Goal: Complete application form

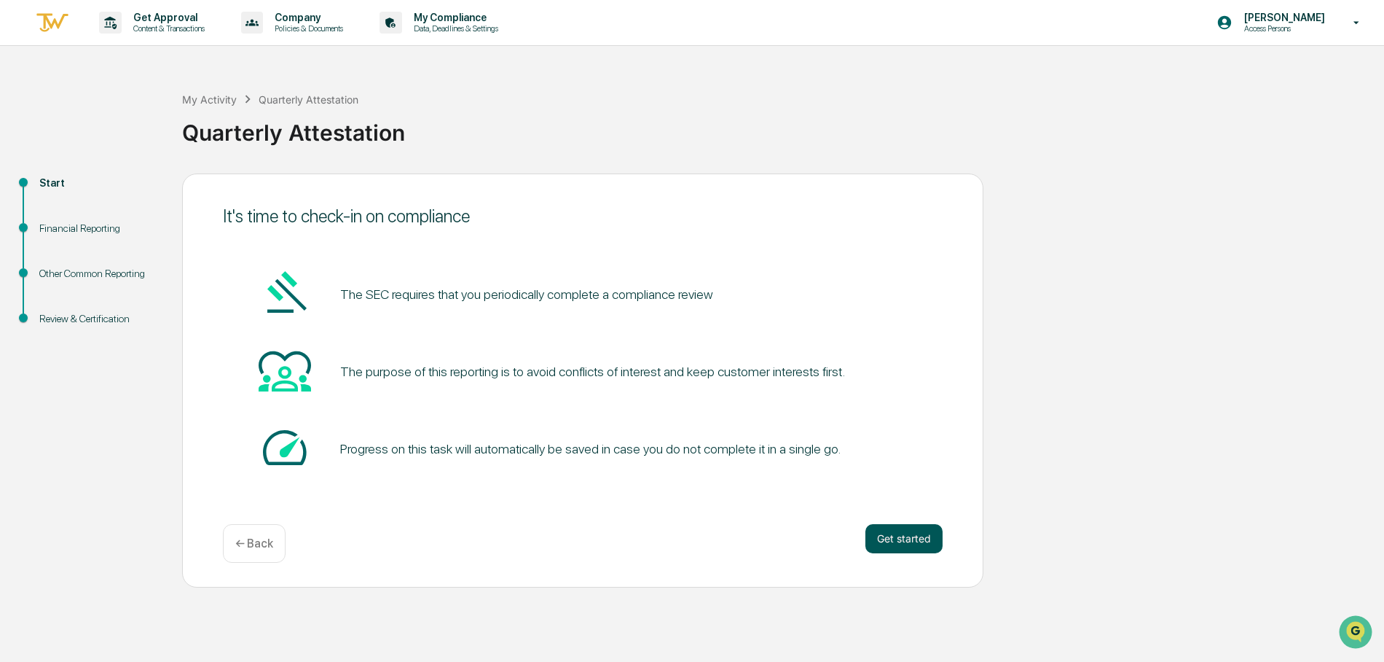
click at [889, 524] on button "Get started" at bounding box center [904, 538] width 77 height 29
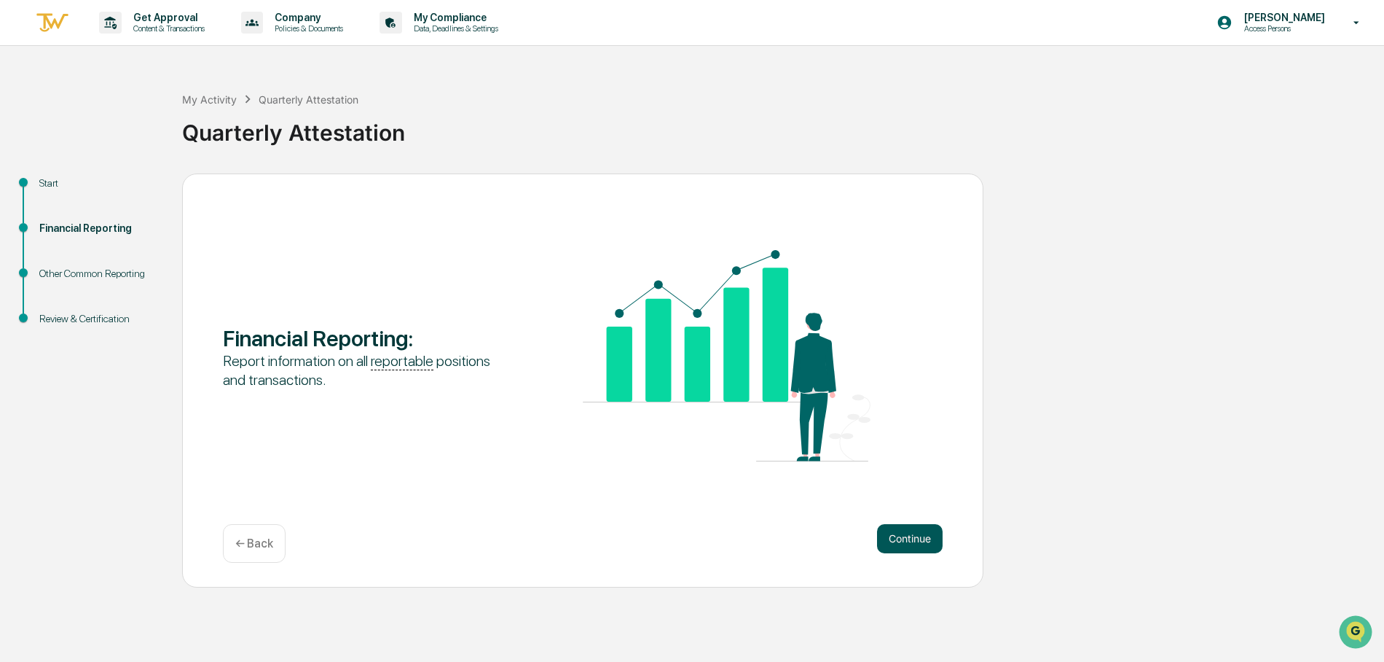
click at [902, 541] on button "Continue" at bounding box center [910, 538] width 66 height 29
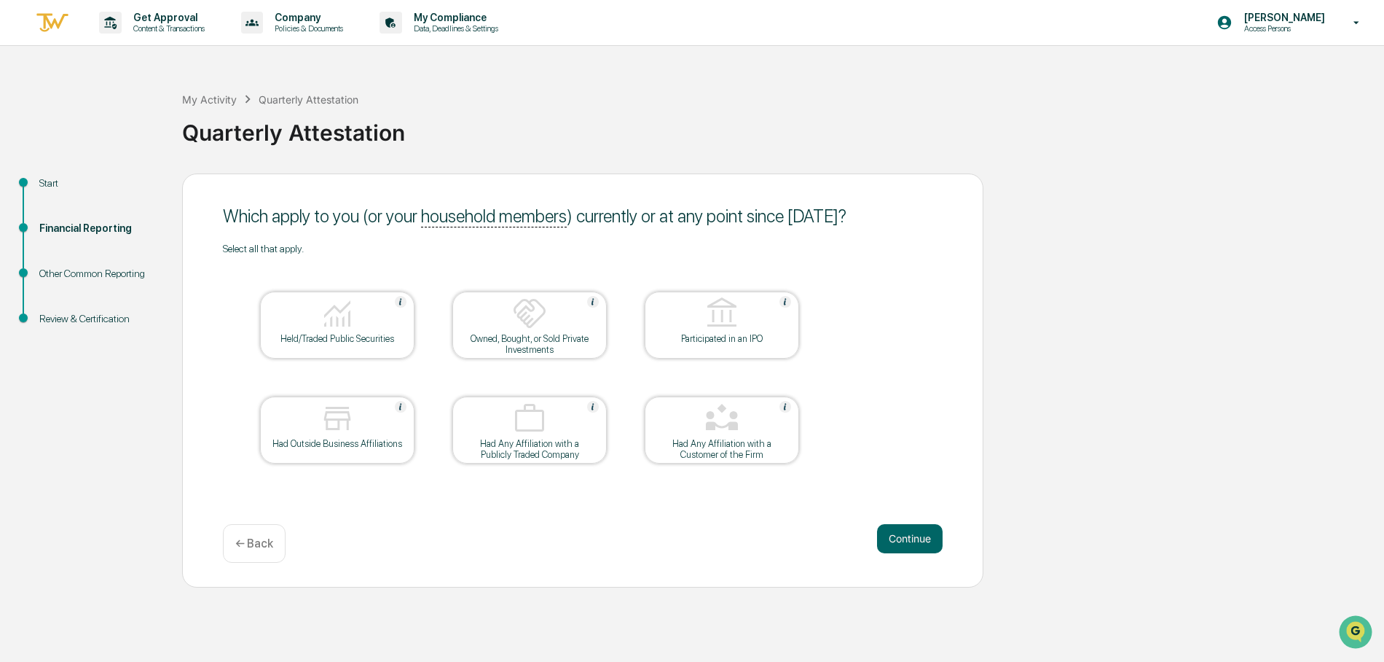
click at [378, 321] on div at bounding box center [338, 314] width 146 height 37
click at [372, 452] on div "Had Outside Business Affiliations" at bounding box center [337, 429] width 154 height 67
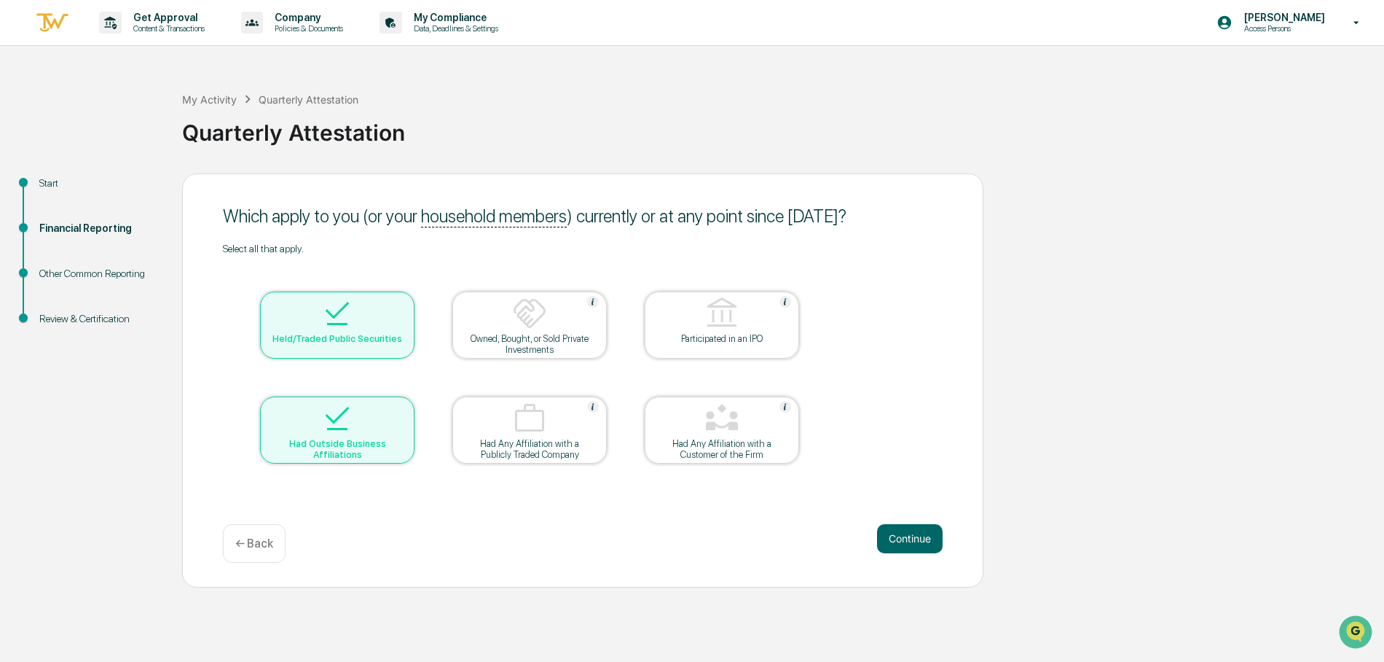
click at [512, 309] on div at bounding box center [530, 314] width 146 height 37
click at [920, 529] on button "Continue" at bounding box center [910, 538] width 66 height 29
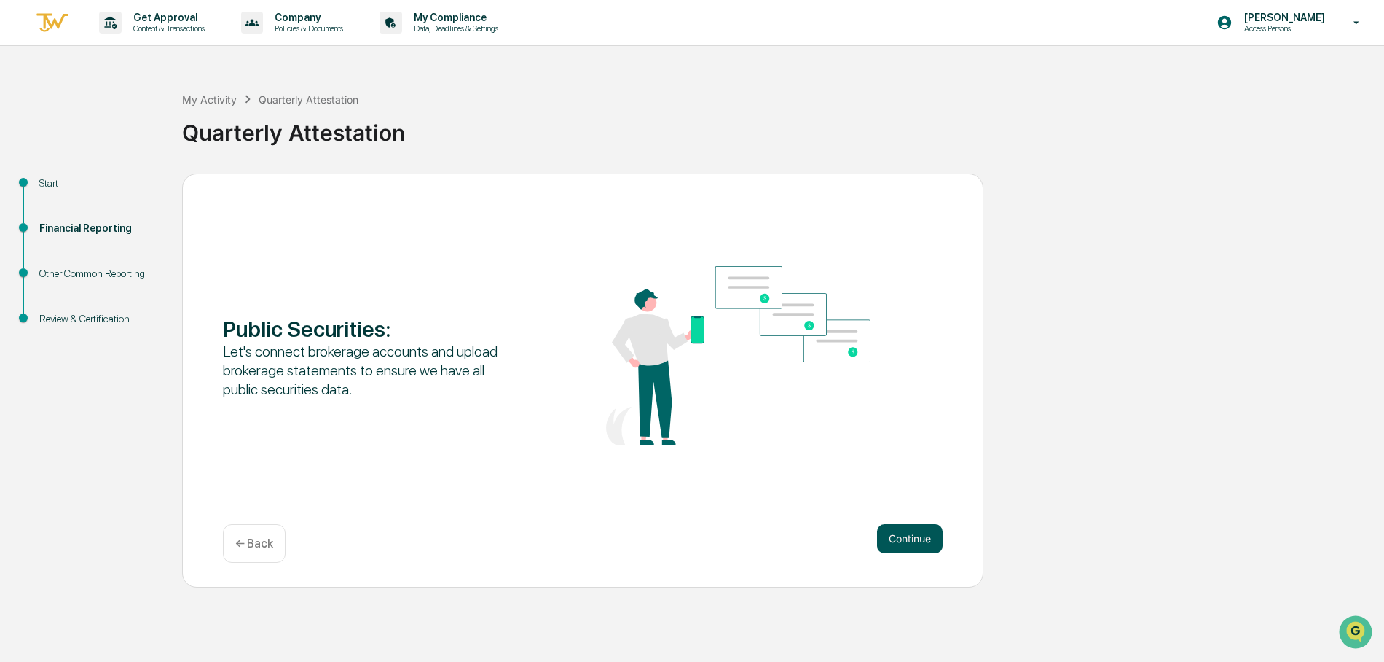
click at [929, 542] on button "Continue" at bounding box center [910, 538] width 66 height 29
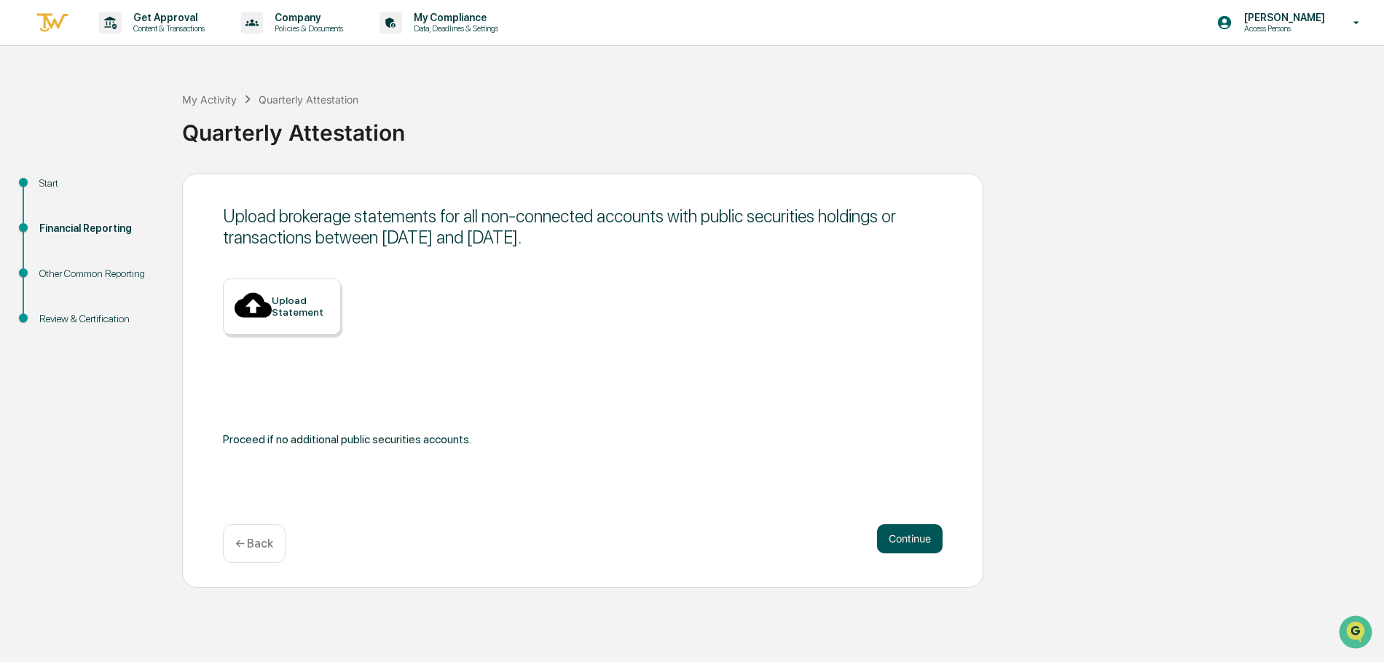
click at [919, 544] on button "Continue" at bounding box center [910, 538] width 66 height 29
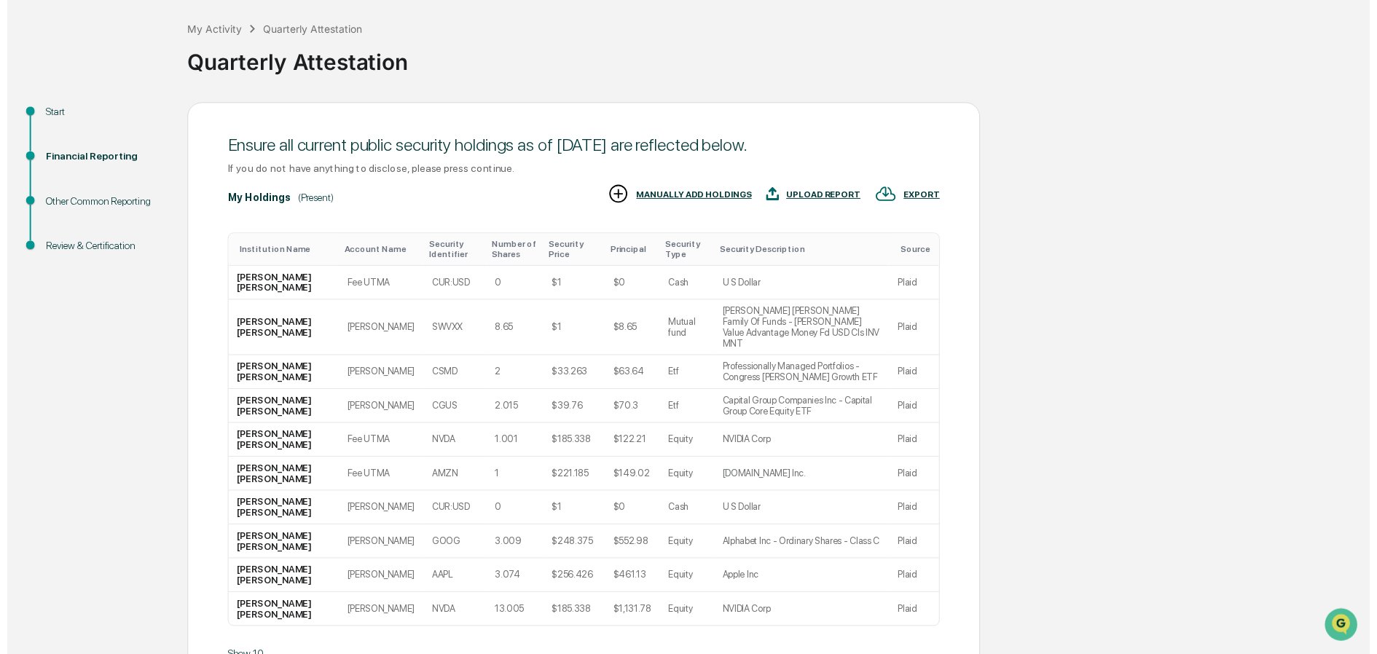
scroll to position [146, 0]
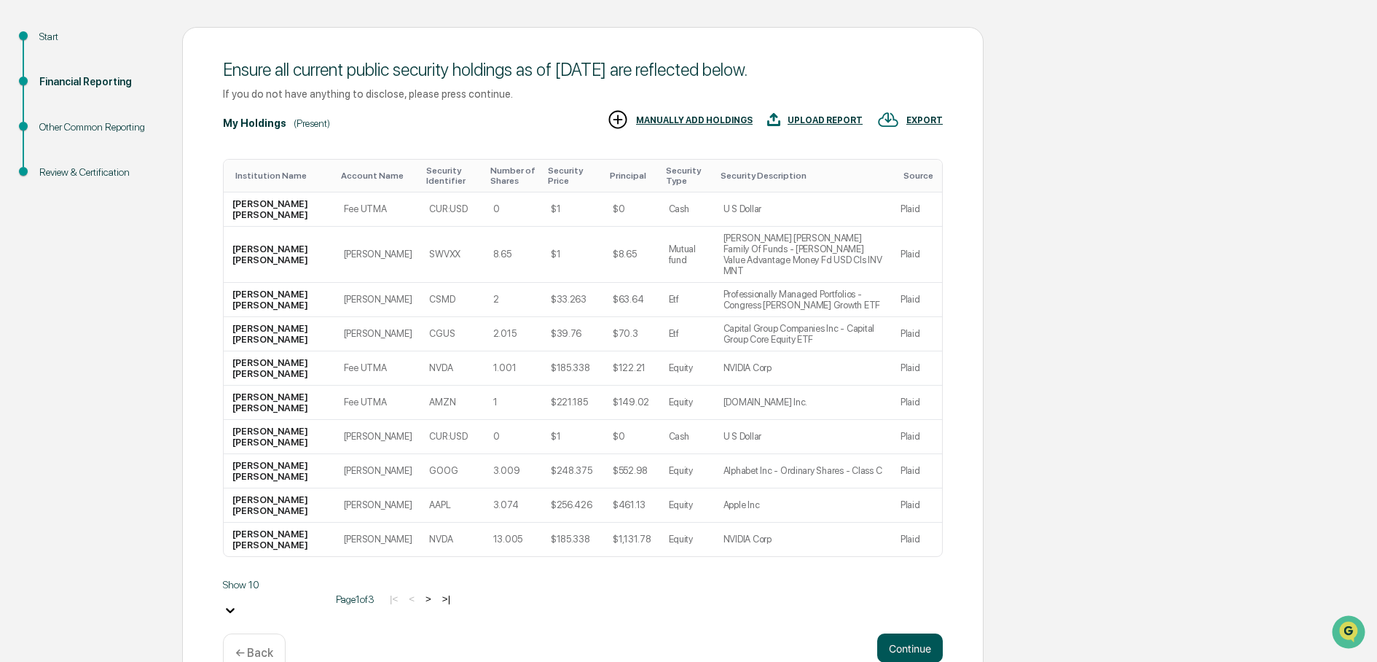
click at [931, 633] on button "Continue" at bounding box center [910, 647] width 66 height 29
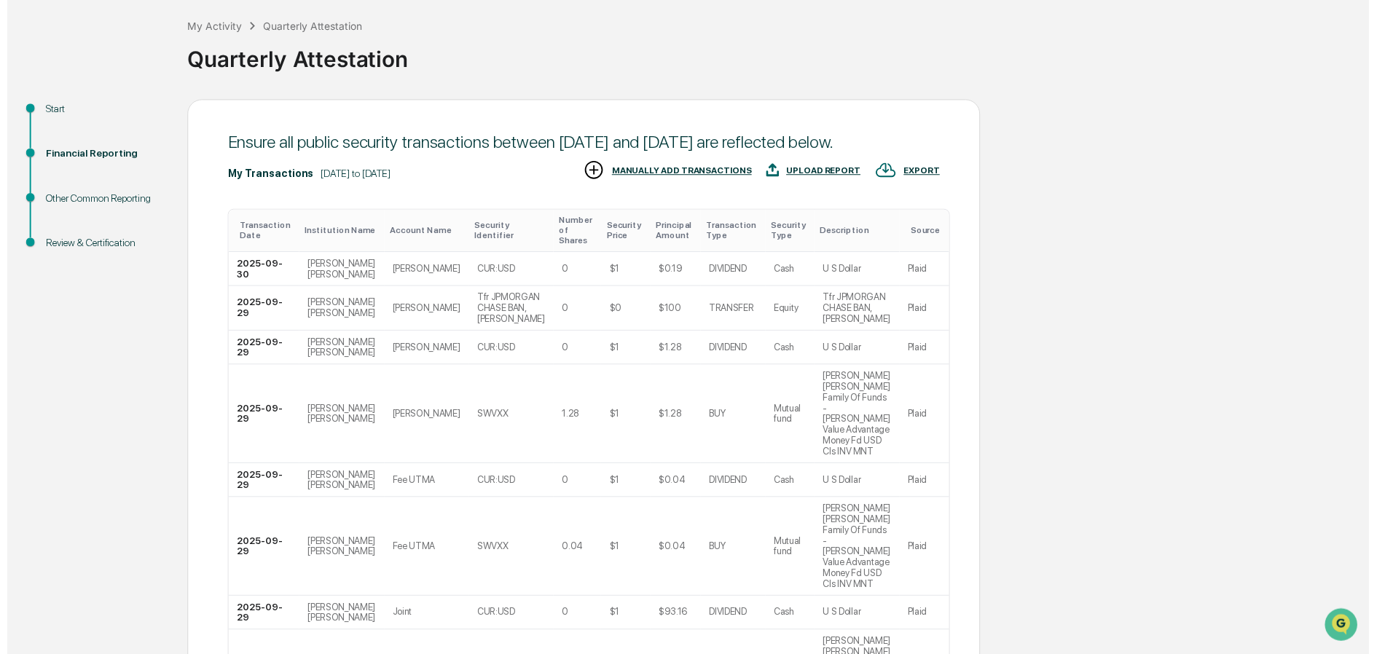
scroll to position [256, 0]
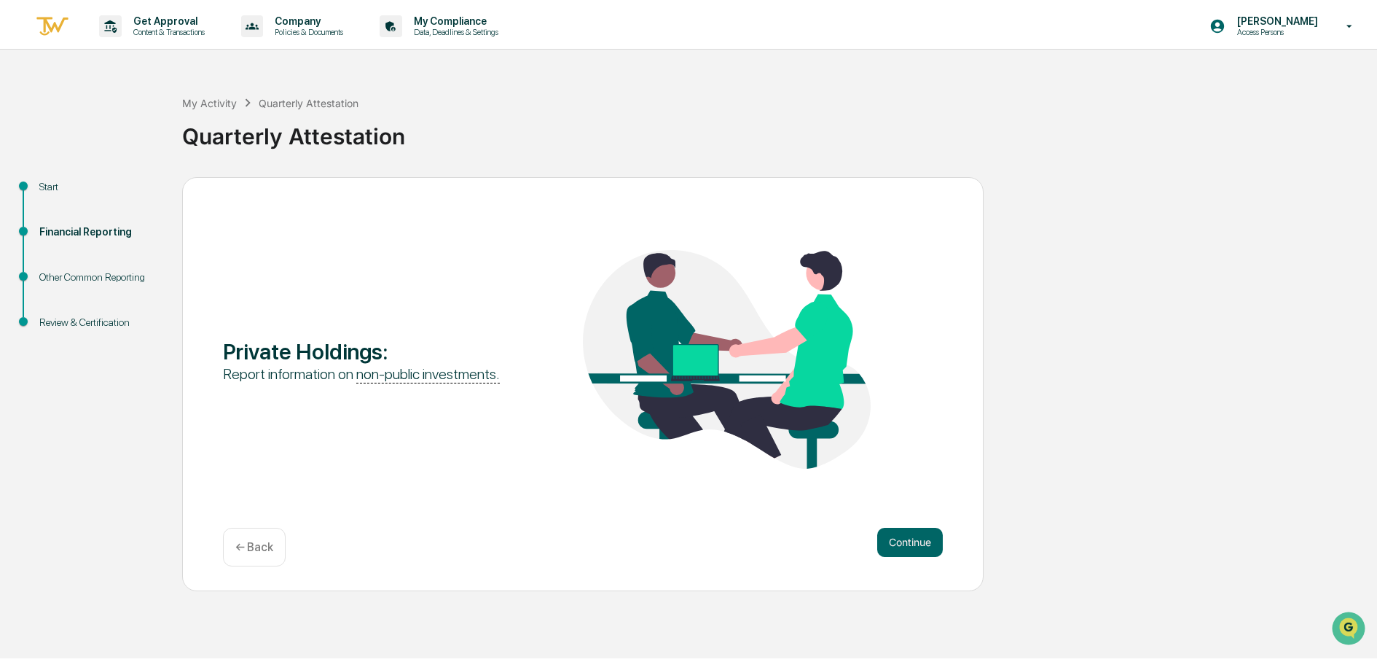
scroll to position [0, 0]
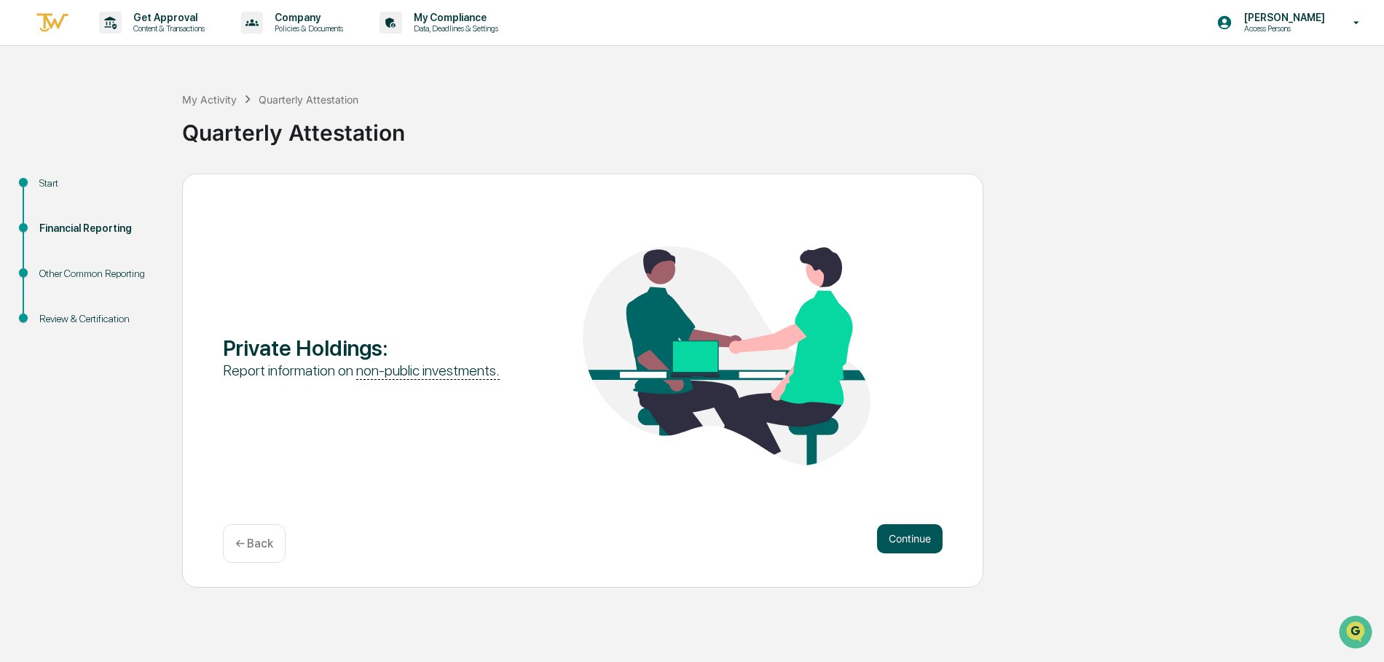
click at [891, 541] on button "Continue" at bounding box center [910, 538] width 66 height 29
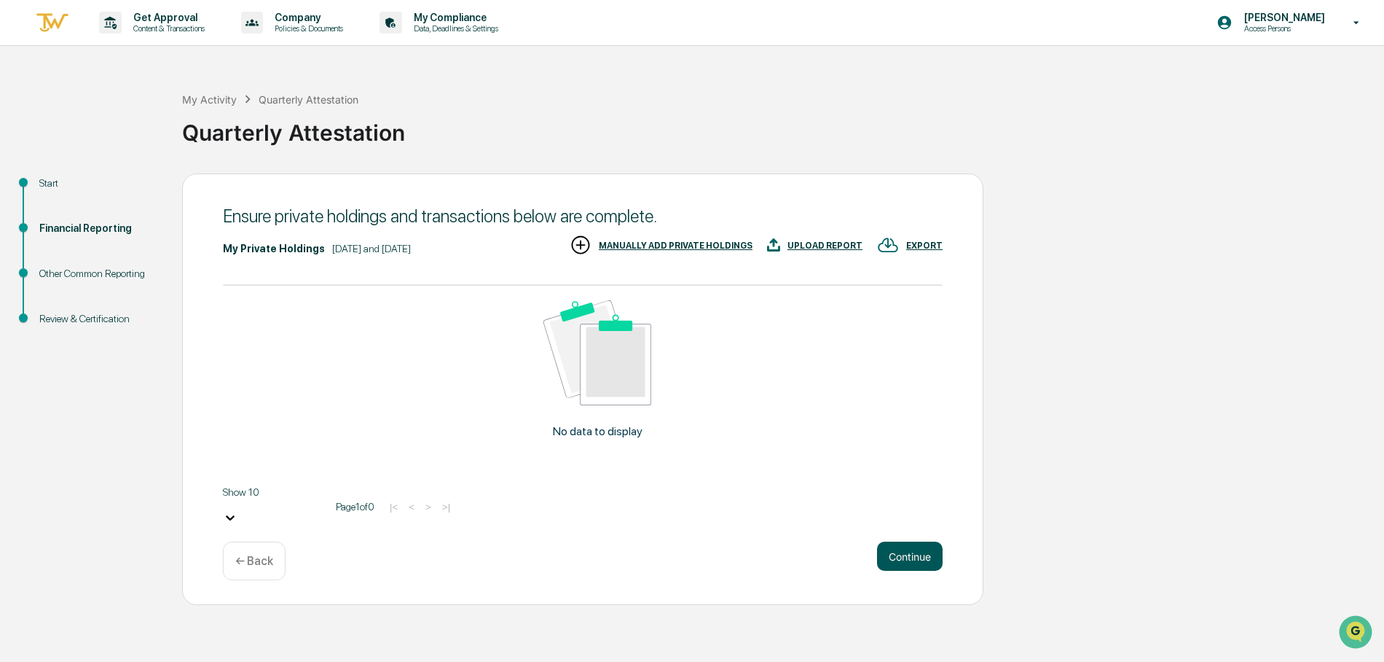
click at [891, 541] on button "Continue" at bounding box center [910, 555] width 66 height 29
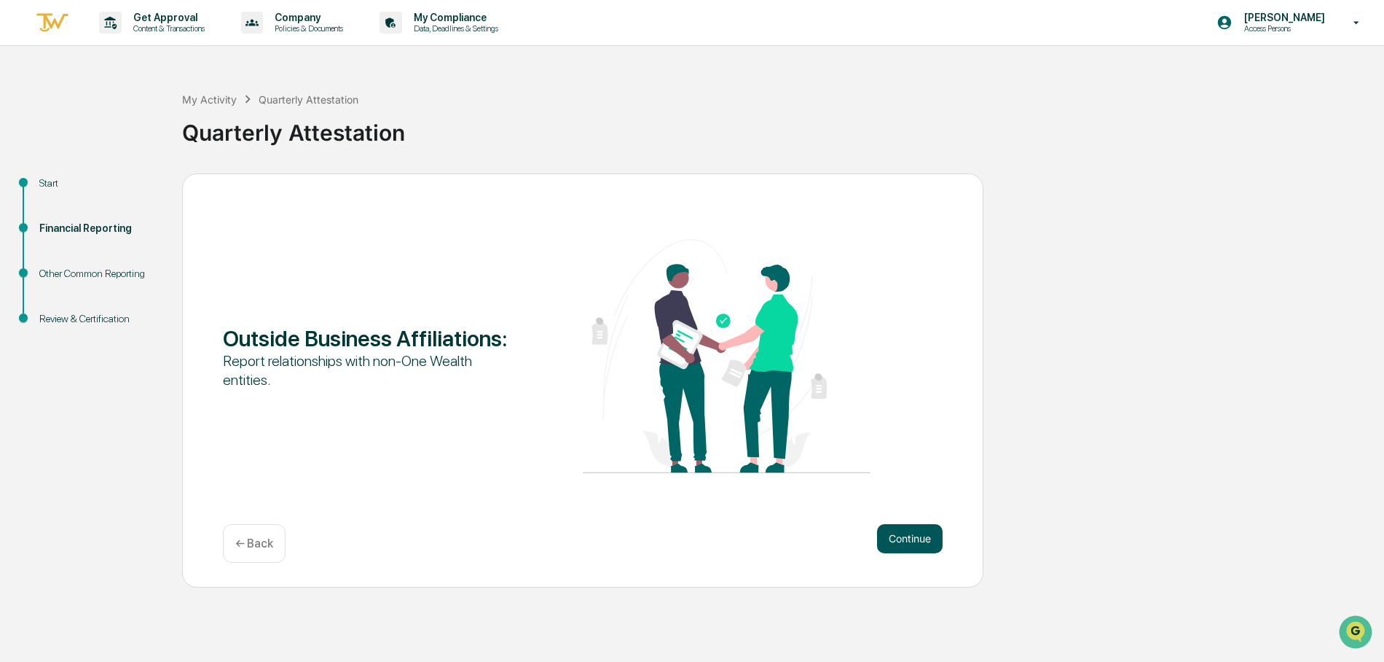
click at [891, 538] on button "Continue" at bounding box center [910, 538] width 66 height 29
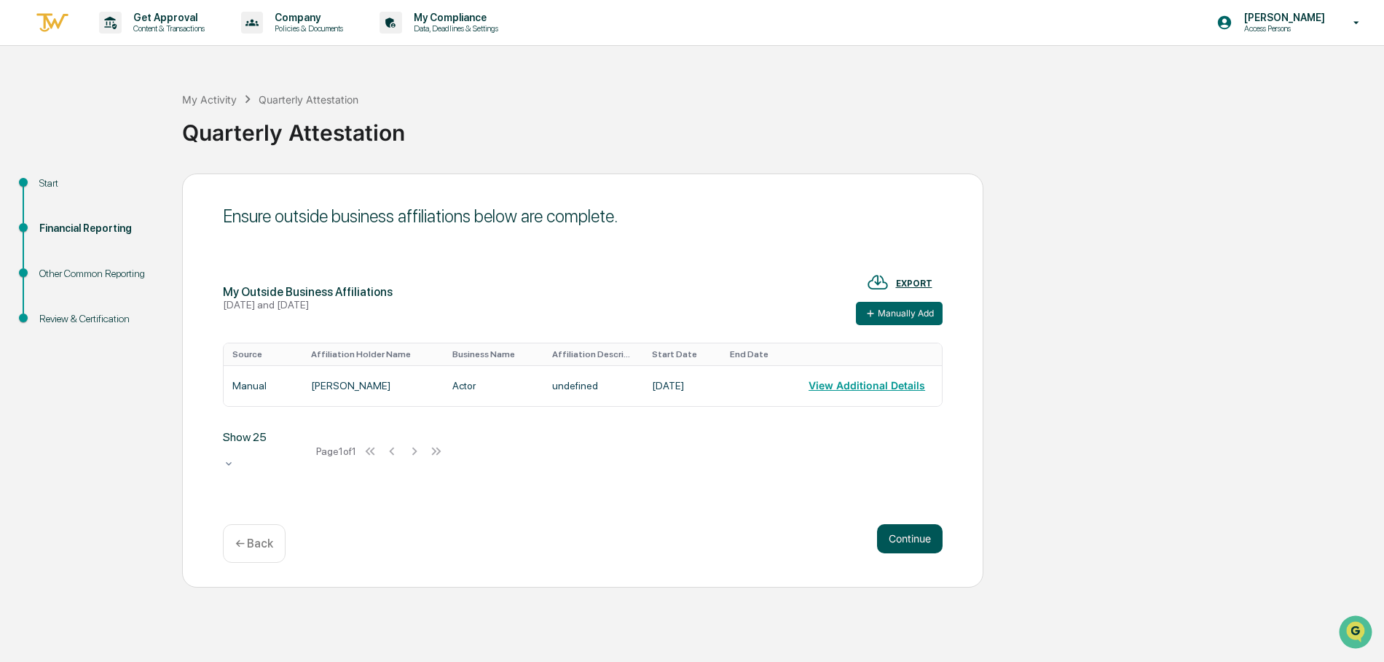
click at [891, 538] on button "Continue" at bounding box center [910, 538] width 66 height 29
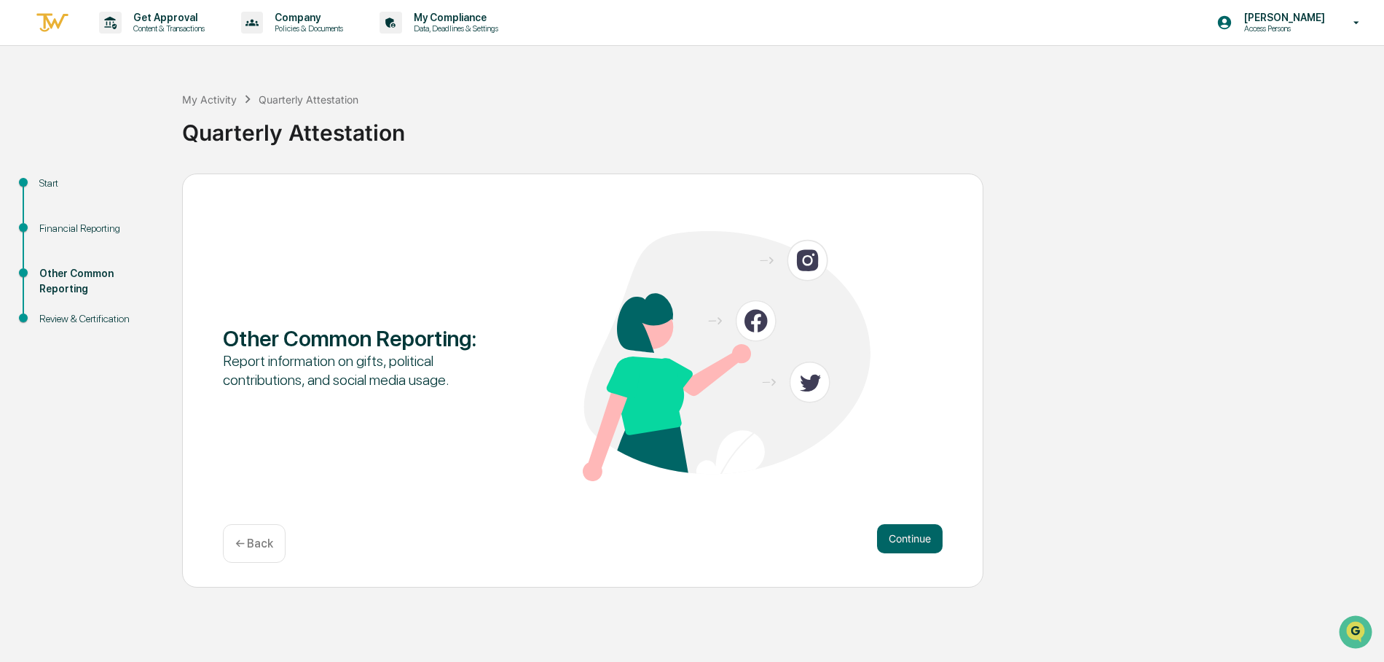
click at [67, 230] on div "Financial Reporting" at bounding box center [99, 228] width 120 height 15
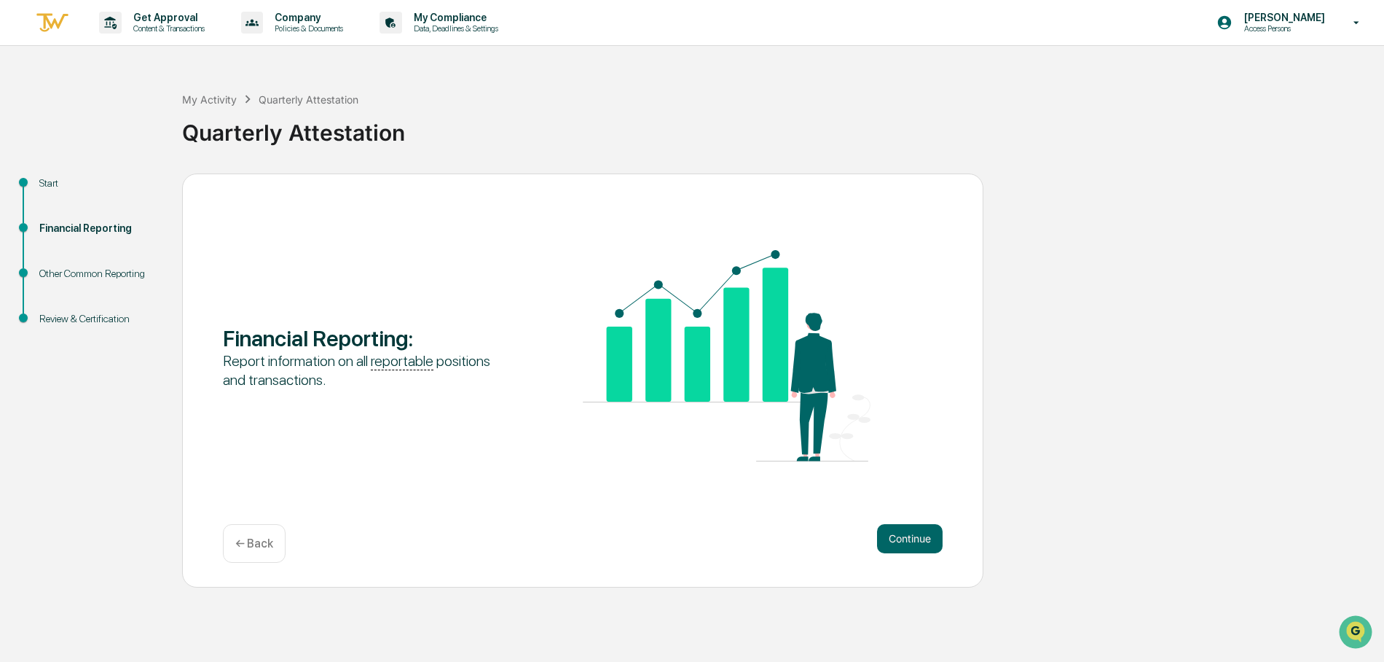
click at [48, 184] on div "Start" at bounding box center [99, 183] width 120 height 15
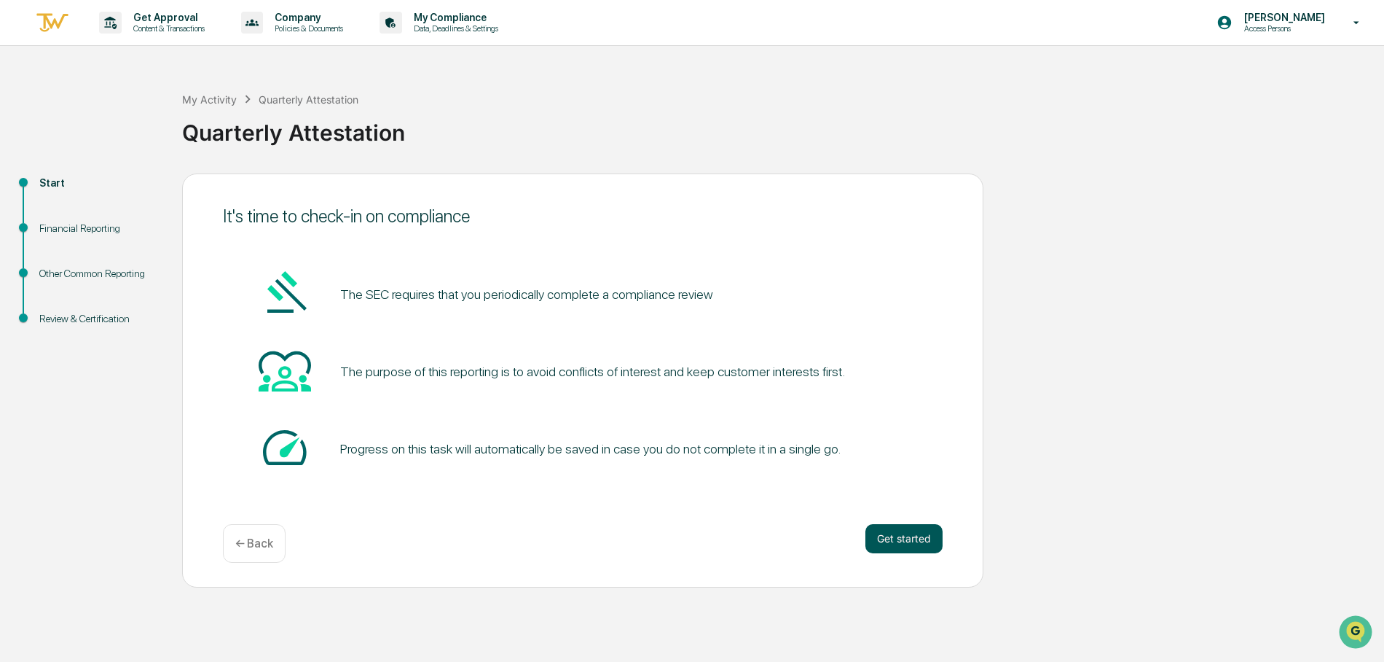
click at [912, 537] on button "Get started" at bounding box center [904, 538] width 77 height 29
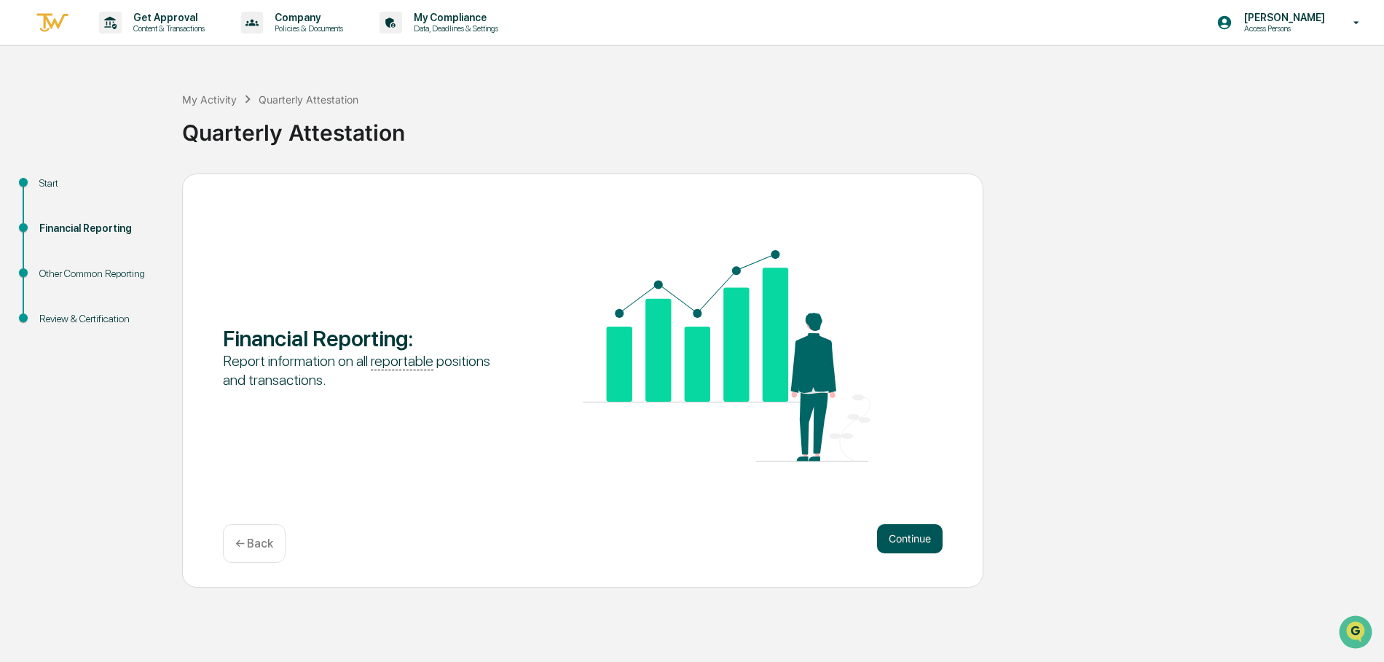
click at [922, 547] on button "Continue" at bounding box center [910, 538] width 66 height 29
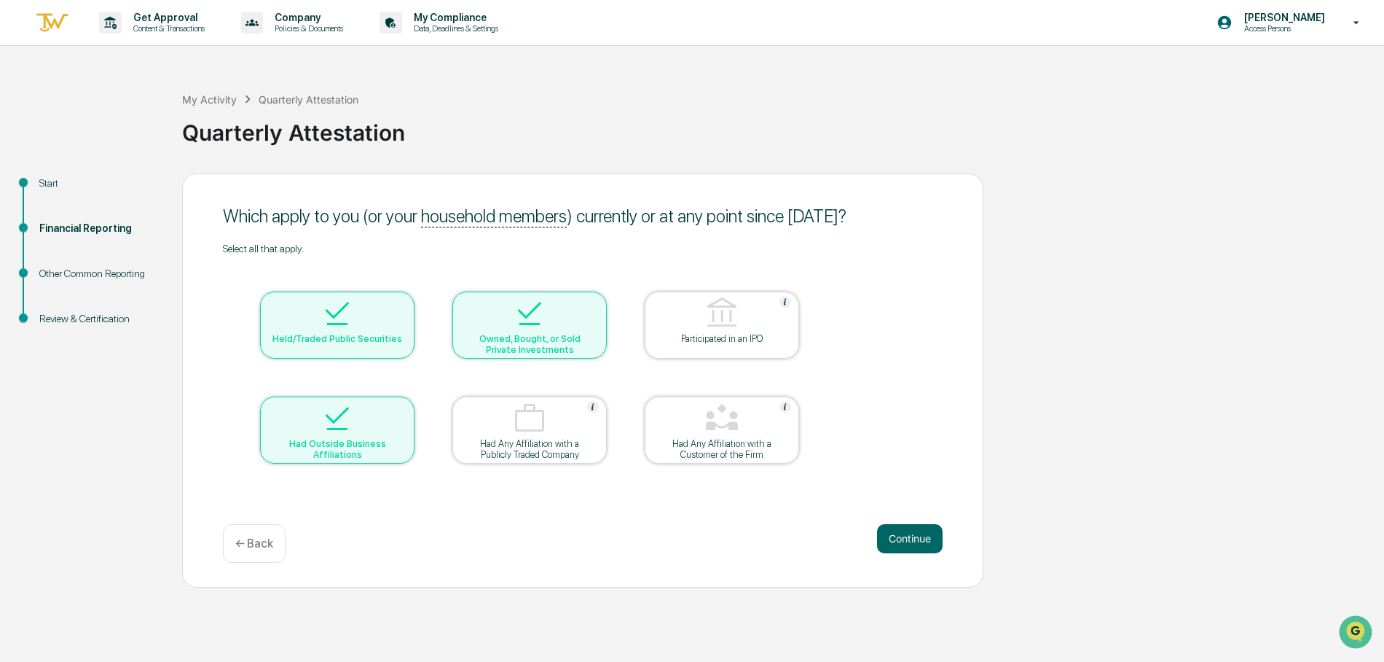
click at [492, 326] on div at bounding box center [530, 314] width 146 height 37
click at [915, 542] on button "Continue" at bounding box center [910, 538] width 66 height 29
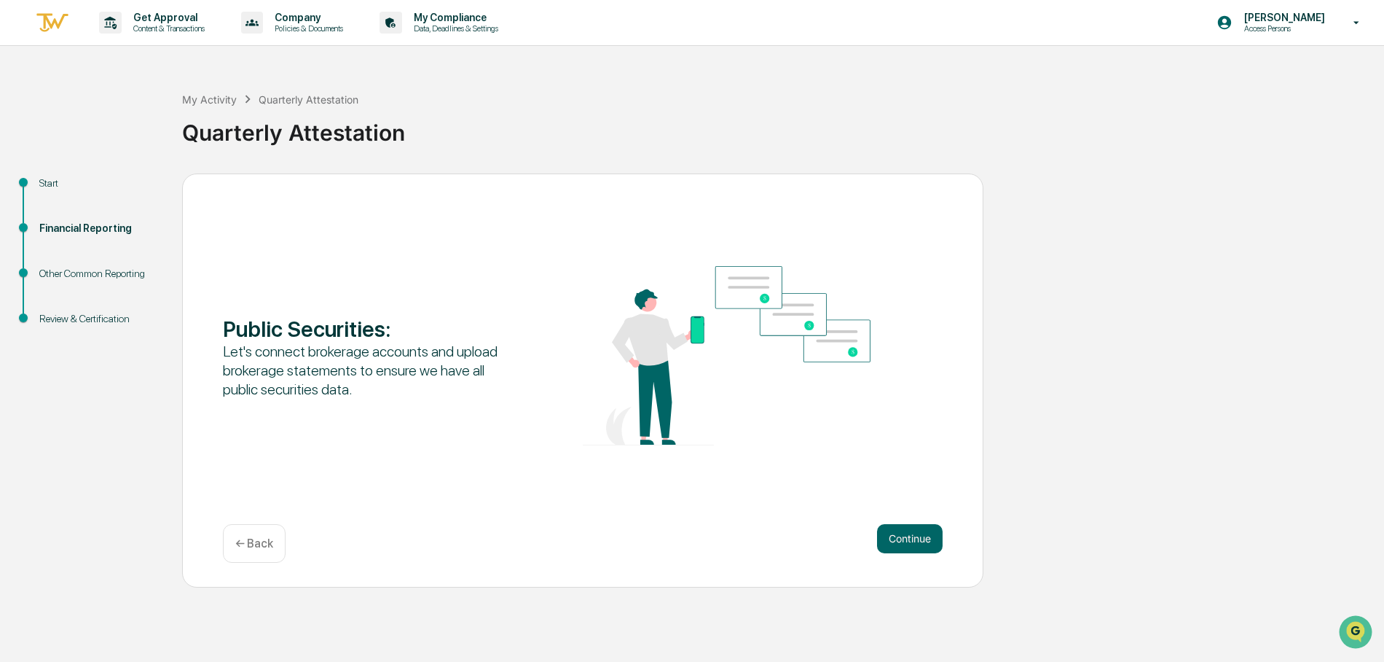
click at [915, 542] on button "Continue" at bounding box center [910, 538] width 66 height 29
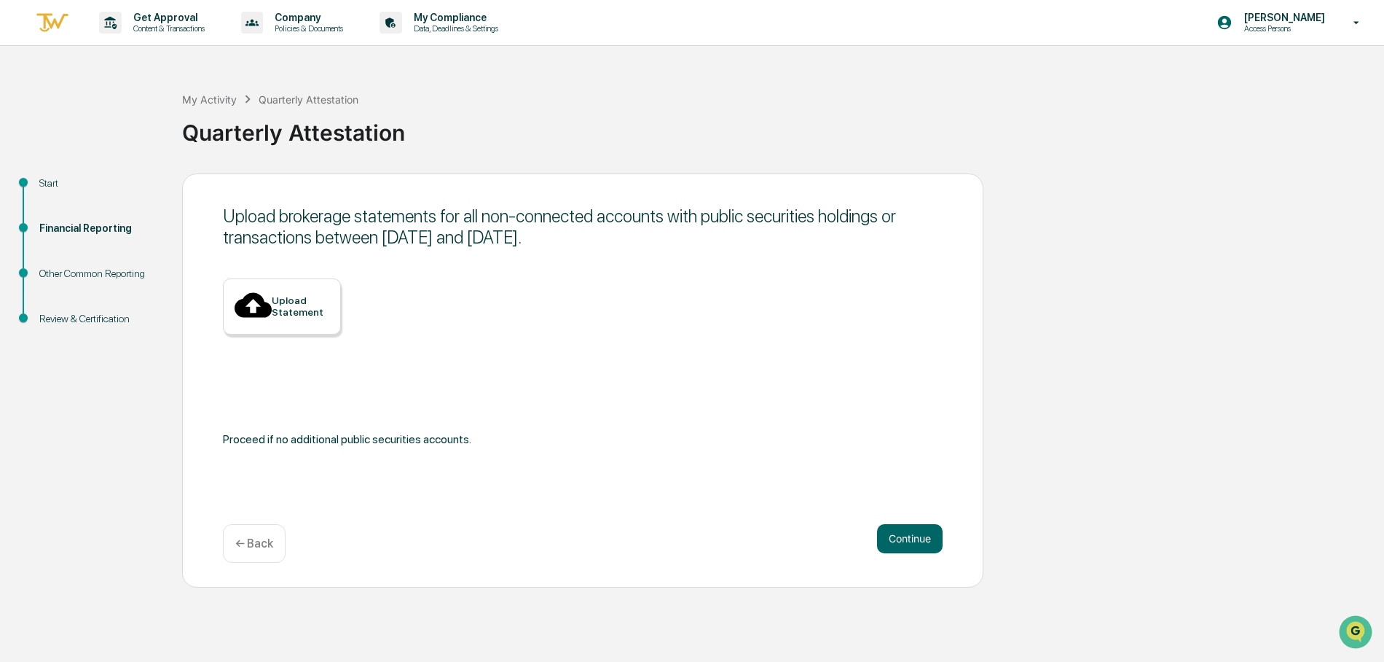
click at [915, 542] on button "Continue" at bounding box center [910, 538] width 66 height 29
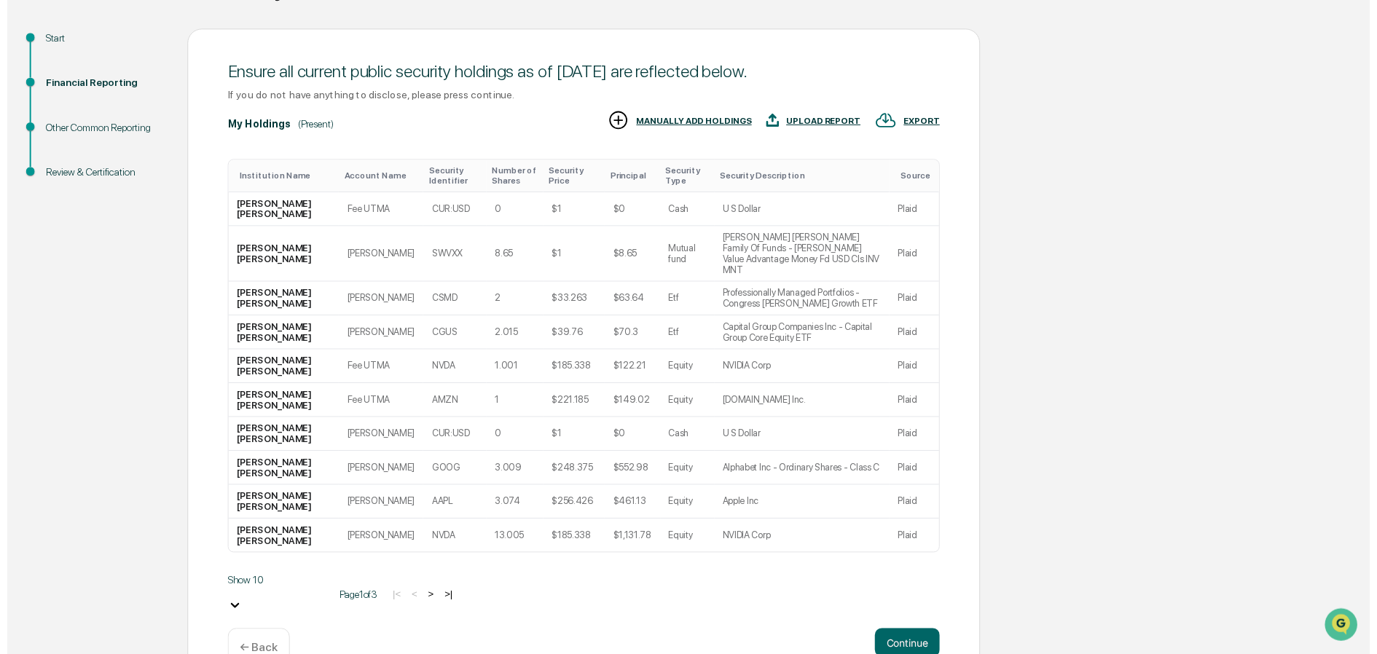
scroll to position [146, 0]
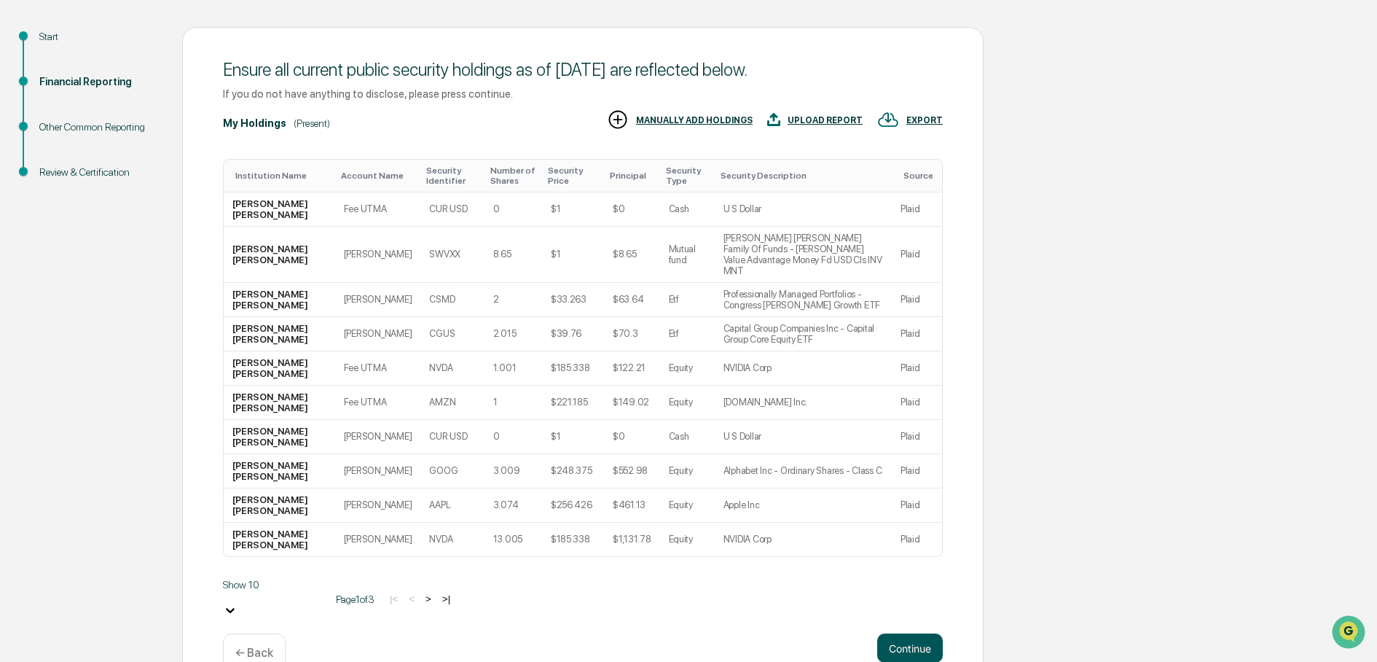
click at [918, 633] on button "Continue" at bounding box center [910, 647] width 66 height 29
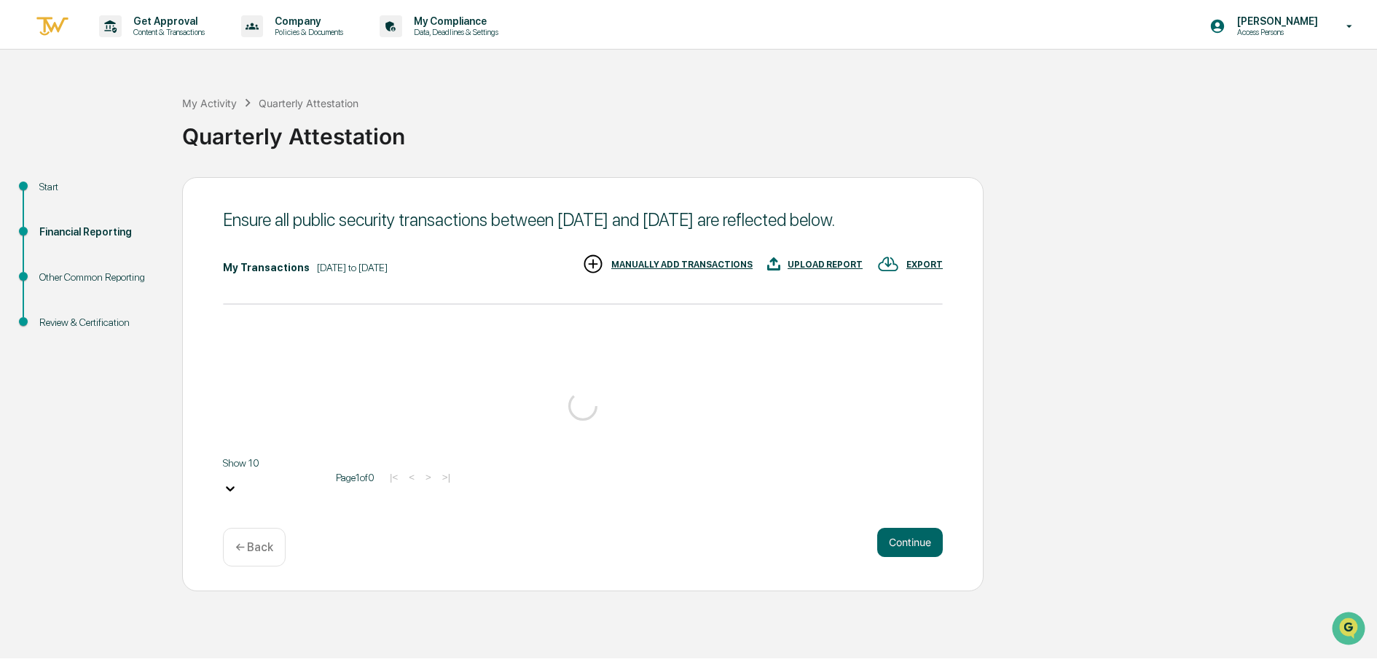
scroll to position [0, 0]
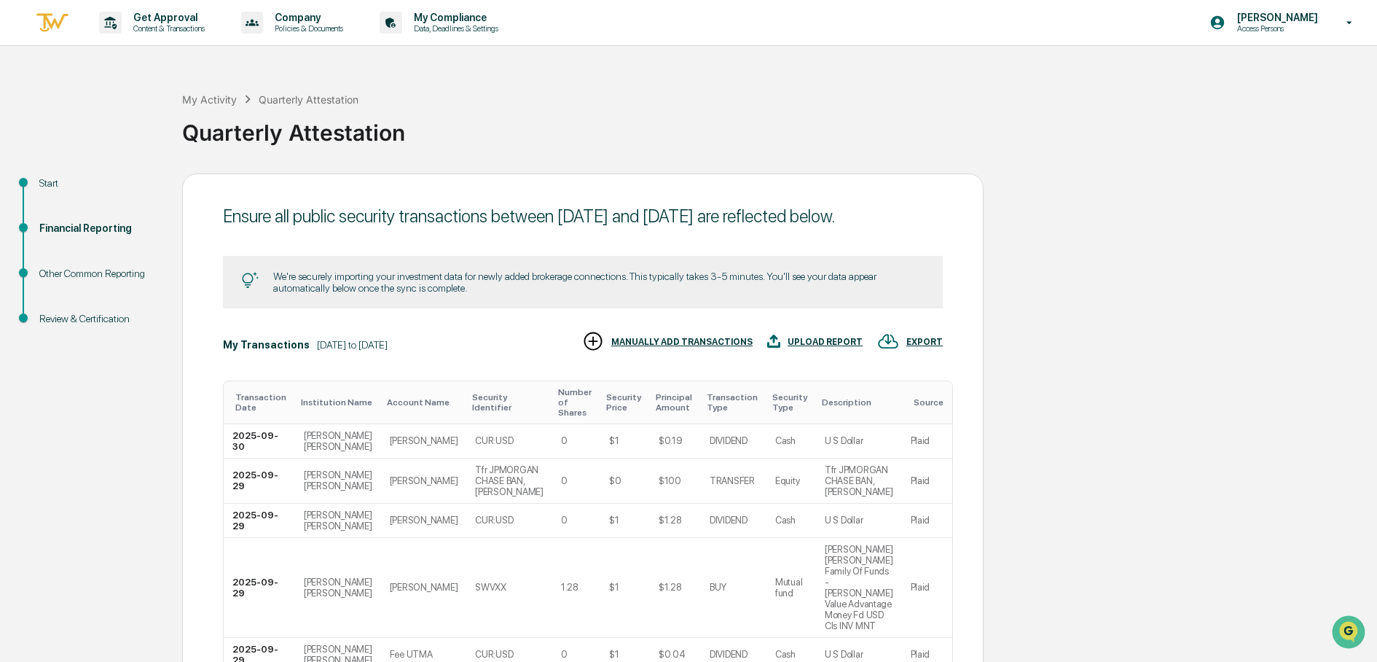
click at [902, 538] on td "Plaid" at bounding box center [927, 521] width 50 height 34
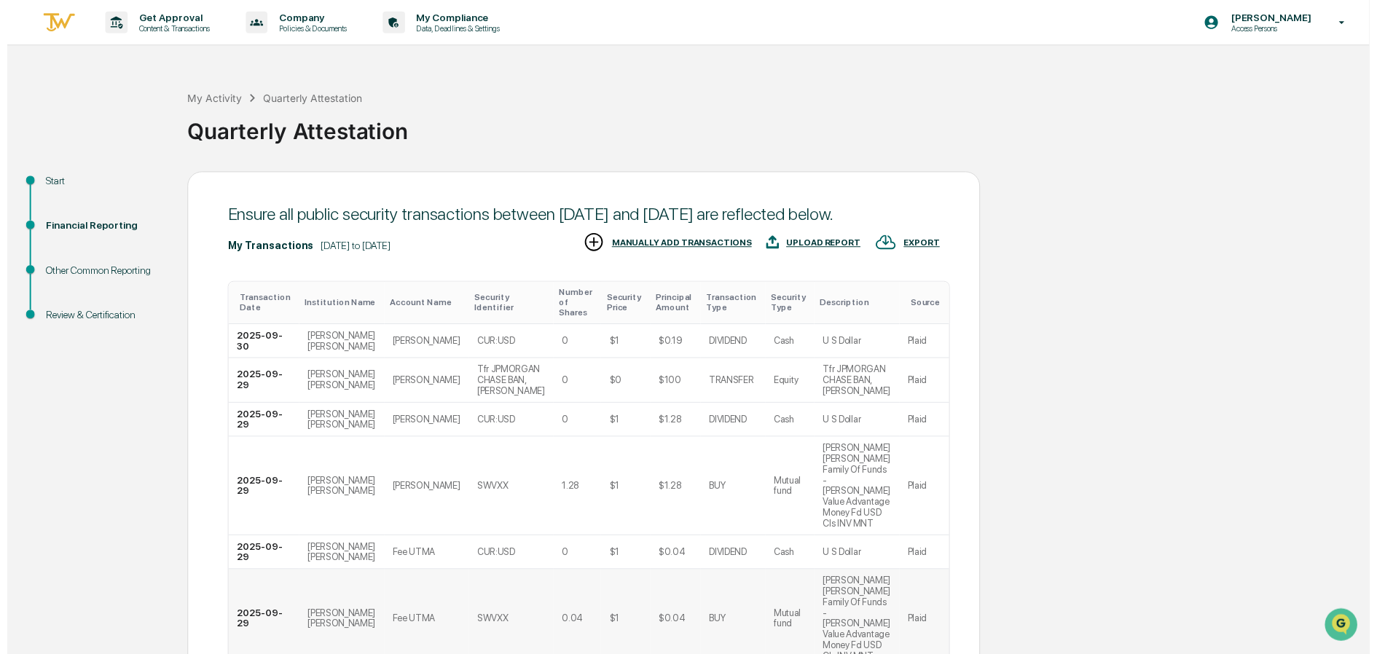
scroll to position [256, 0]
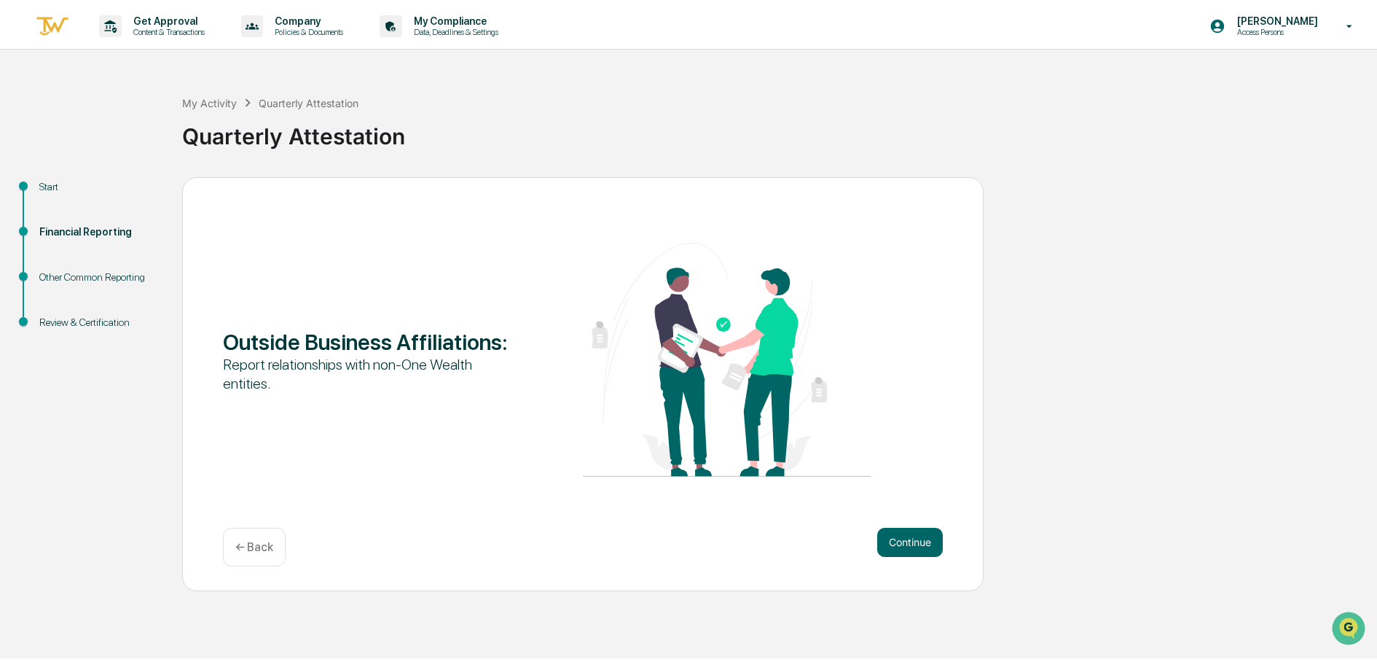
scroll to position [0, 0]
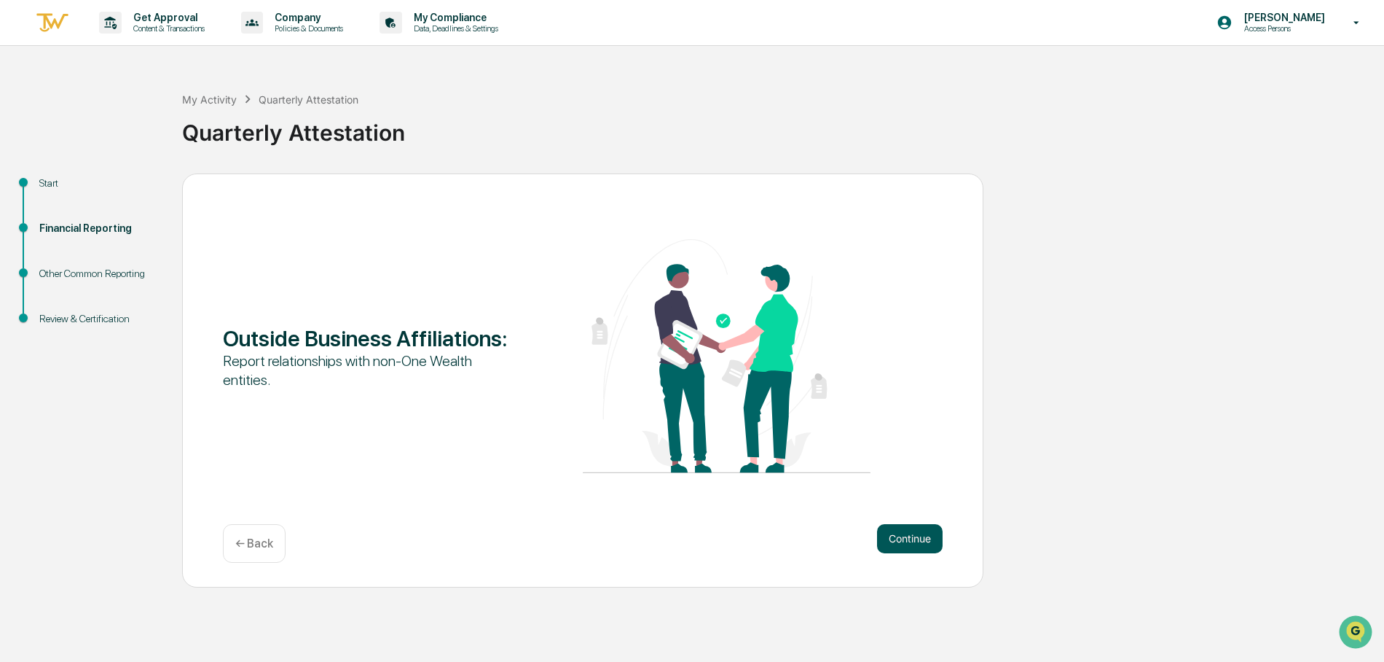
click at [905, 531] on button "Continue" at bounding box center [910, 538] width 66 height 29
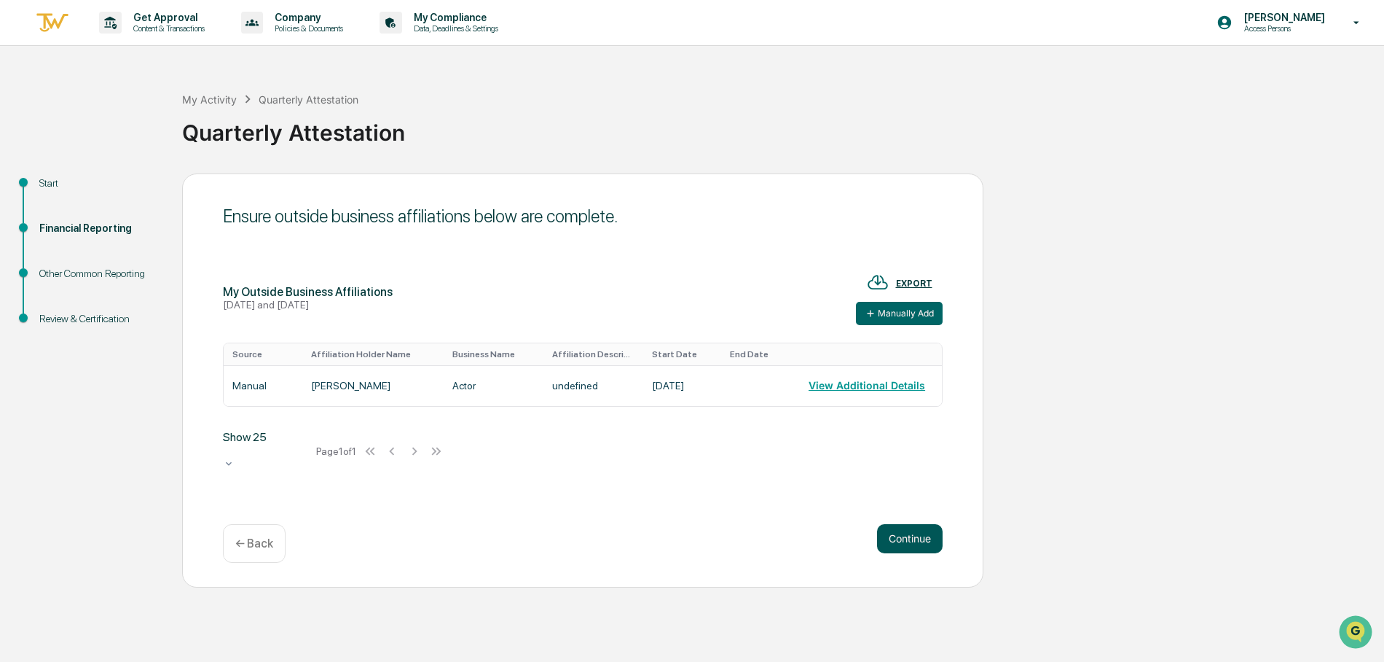
click at [906, 536] on button "Continue" at bounding box center [910, 538] width 66 height 29
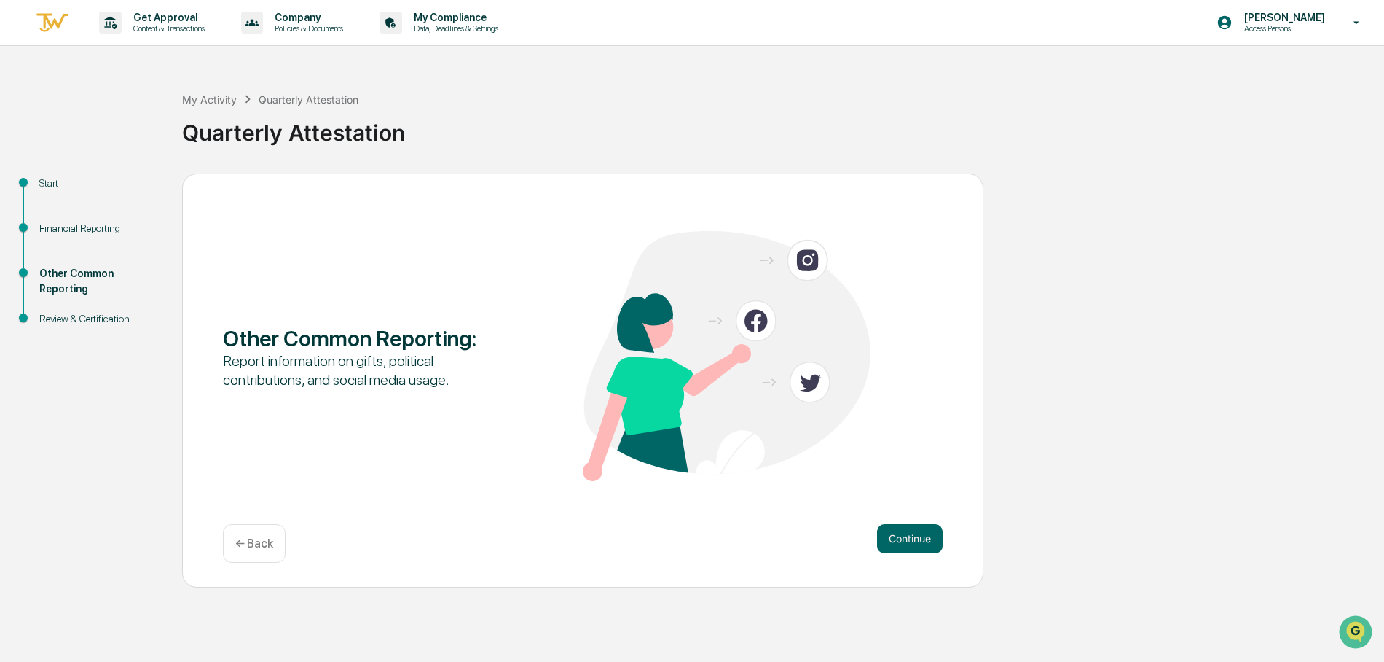
click at [906, 537] on button "Continue" at bounding box center [910, 538] width 66 height 29
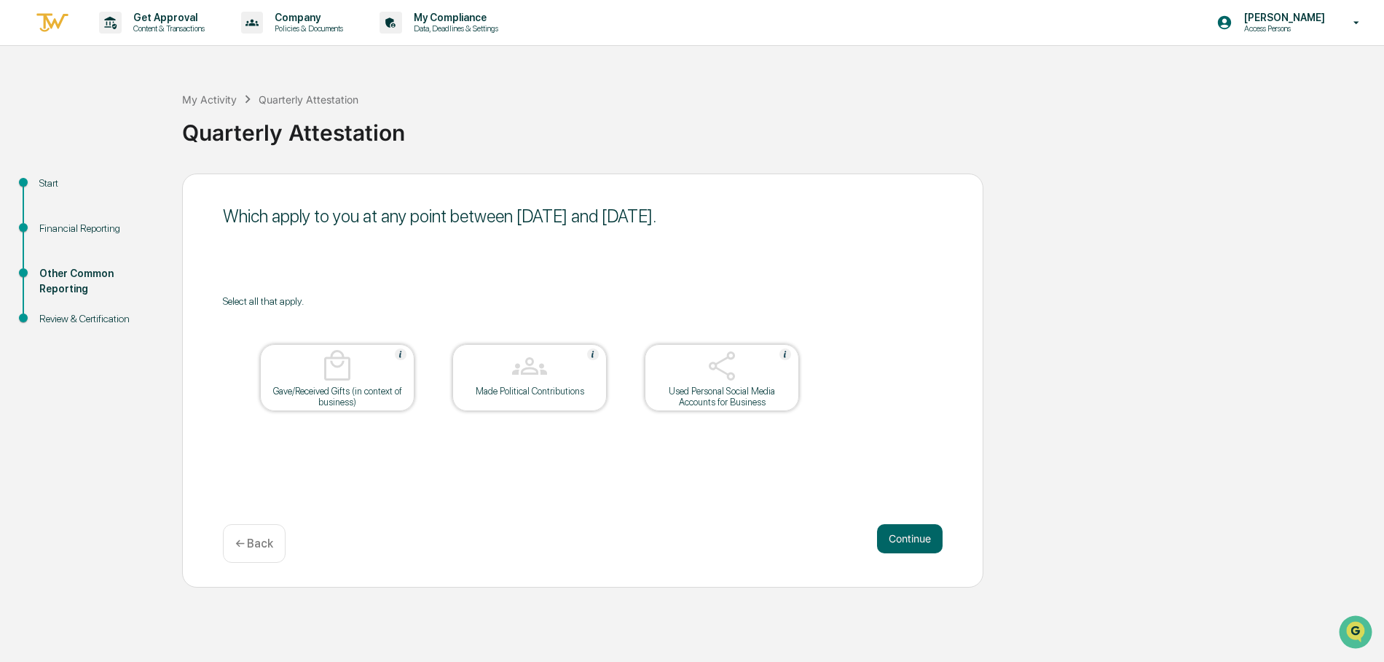
drag, startPoint x: 514, startPoint y: 390, endPoint x: 573, endPoint y: 389, distance: 59.0
click at [514, 391] on div "Made Political Contributions" at bounding box center [529, 390] width 131 height 11
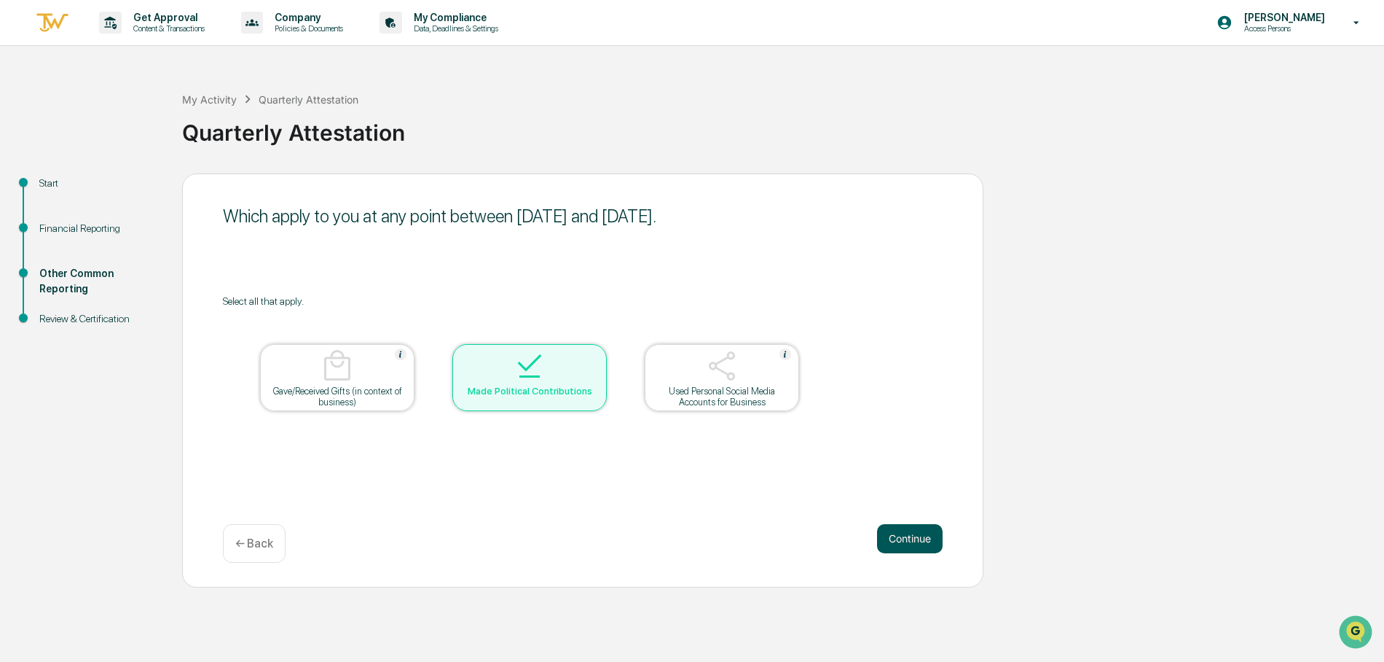
click at [926, 530] on button "Continue" at bounding box center [910, 538] width 66 height 29
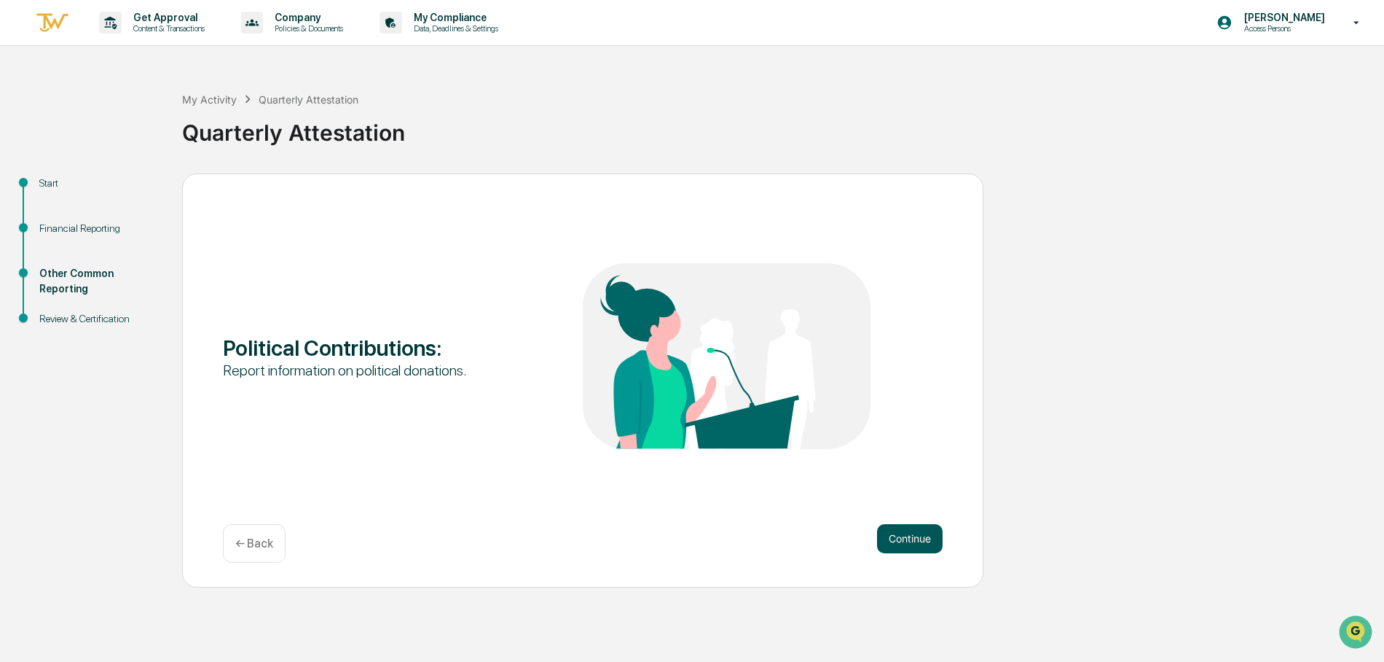
click at [913, 546] on button "Continue" at bounding box center [910, 538] width 66 height 29
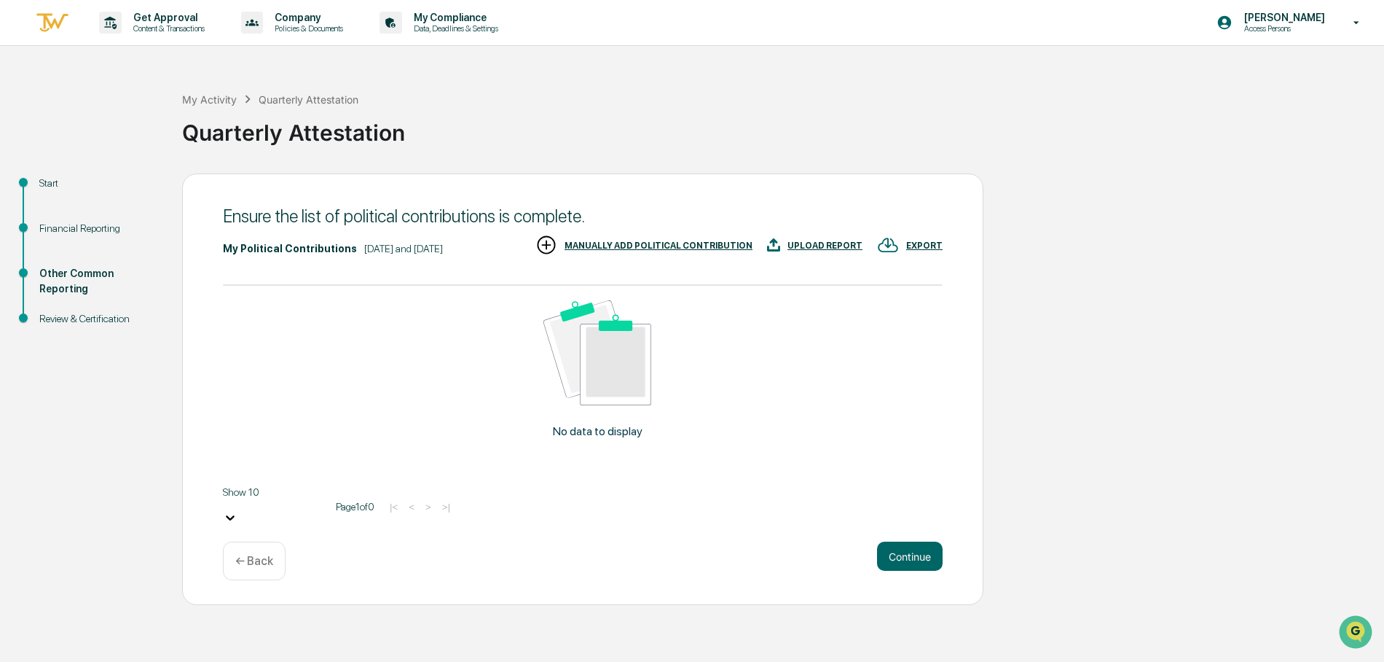
click at [635, 244] on div "MANUALLY ADD POLITICAL CONTRIBUTION" at bounding box center [659, 245] width 188 height 10
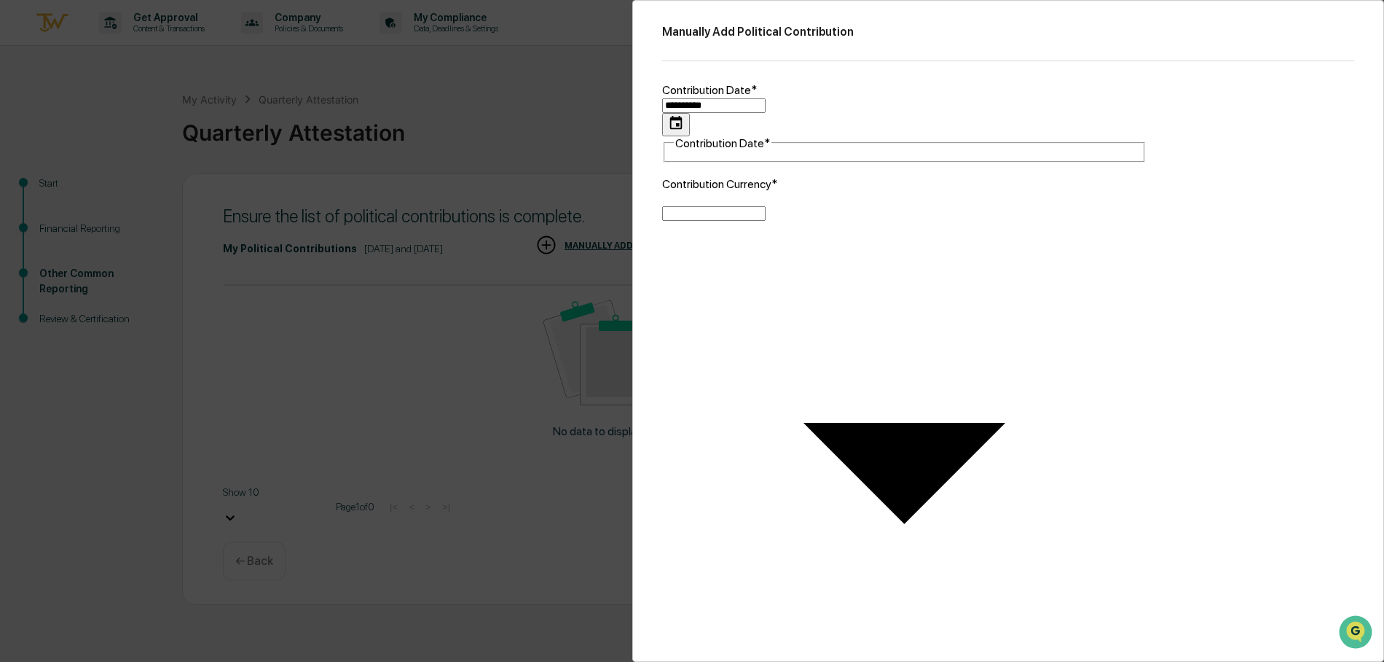
click at [766, 98] on input "**********" at bounding box center [713, 105] width 103 height 15
type input "**********"
click at [792, 168] on body "**********" at bounding box center [692, 331] width 1384 height 662
click at [759, 192] on li "USD ($)" at bounding box center [901, 189] width 479 height 12
type input "*"
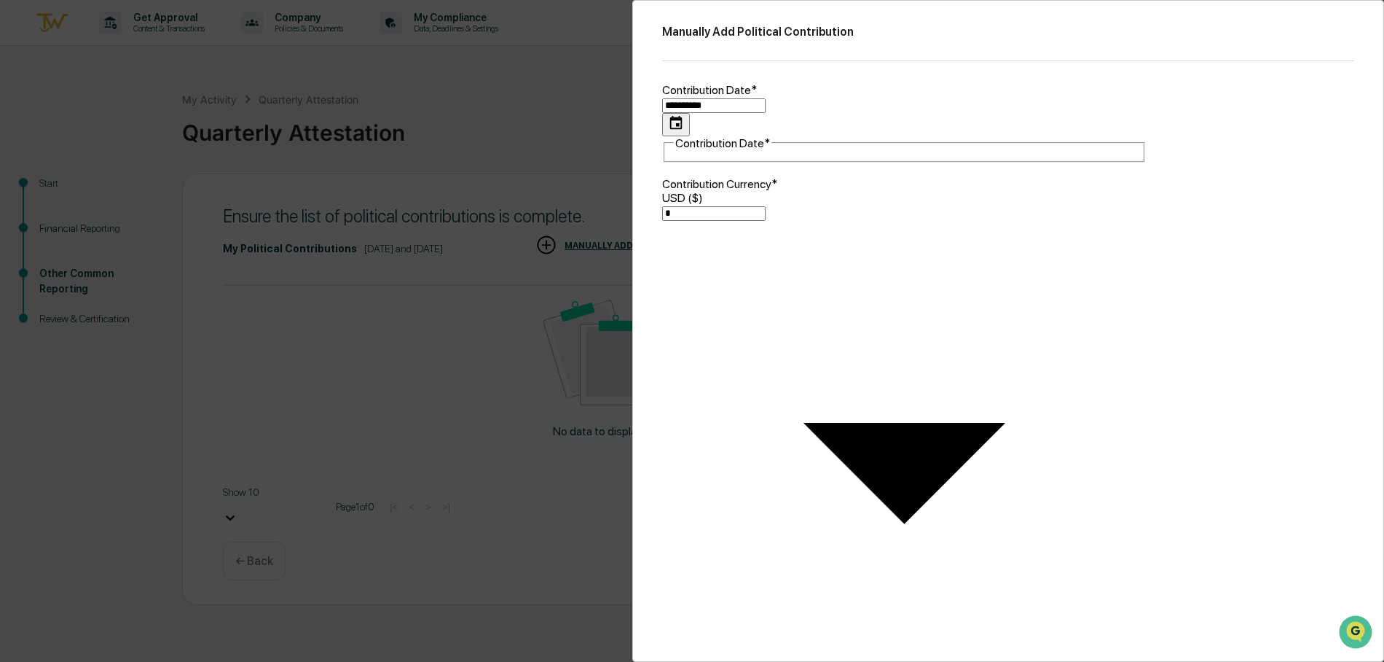
type input "**"
click at [779, 271] on body "**********" at bounding box center [692, 331] width 1384 height 662
click at [762, 327] on li "Local/State PAC" at bounding box center [901, 322] width 479 height 12
type input "**********"
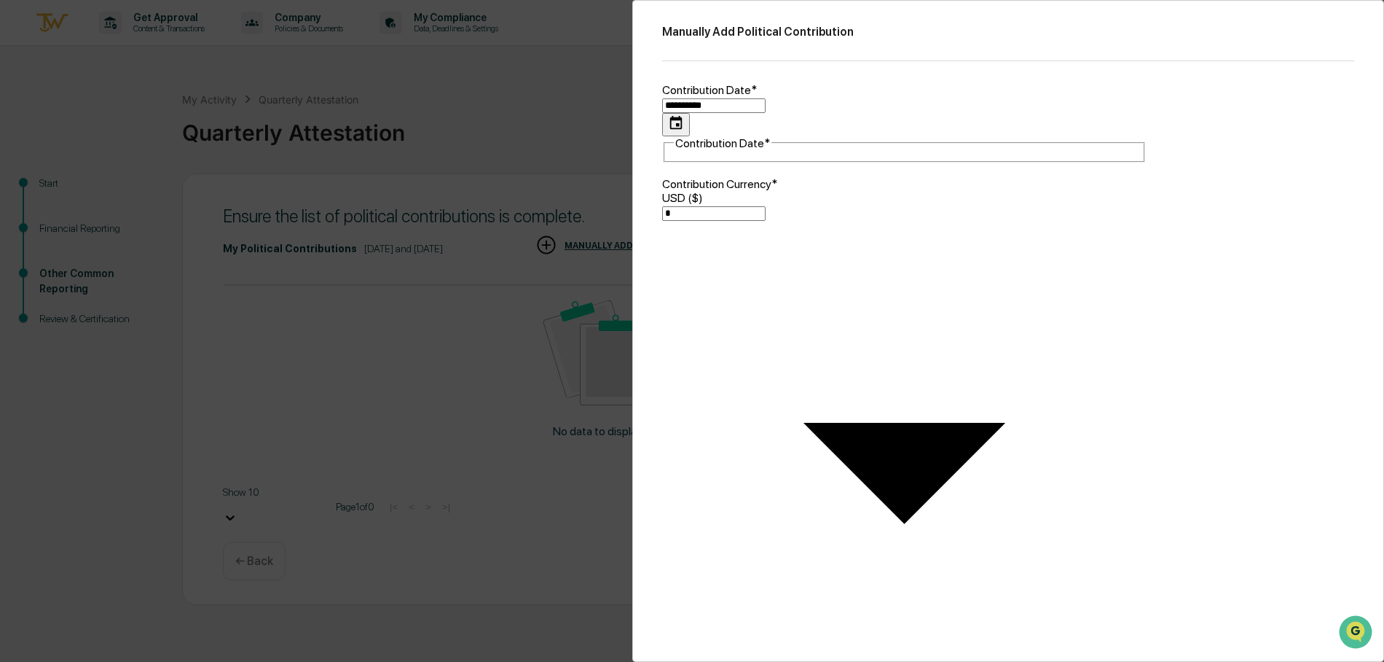
click at [782, 322] on body "**********" at bounding box center [692, 331] width 1384 height 662
click at [772, 360] on li "Yes" at bounding box center [901, 355] width 479 height 12
type input "****"
type input "*"
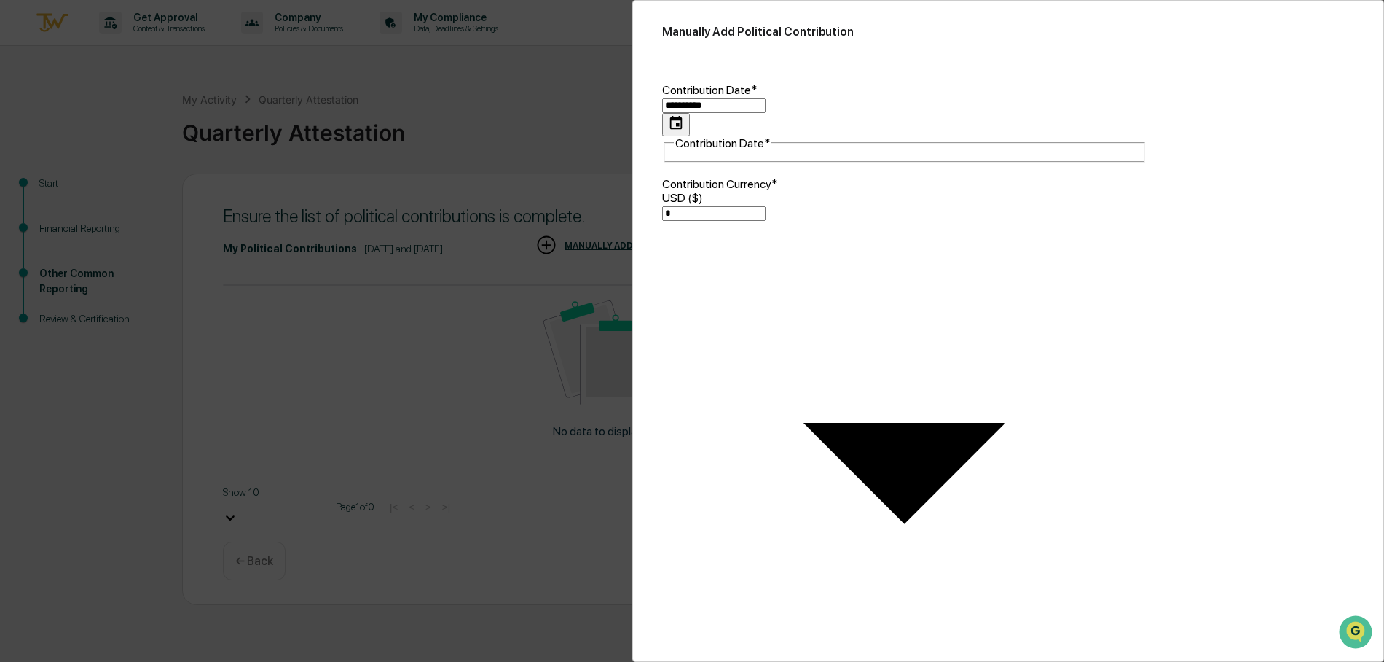
click at [779, 262] on body "**********" at bounding box center [692, 331] width 1384 height 662
click at [1261, 290] on div at bounding box center [692, 331] width 1384 height 662
type input "**********"
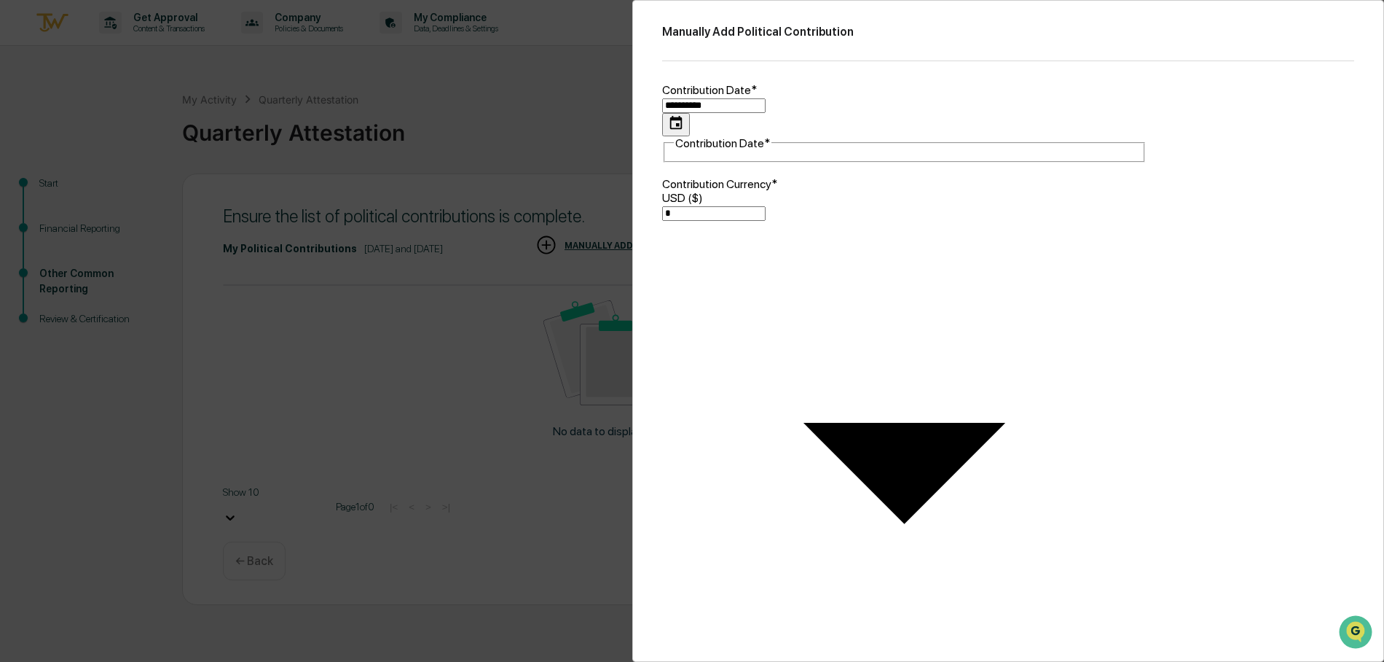
type textarea "**********"
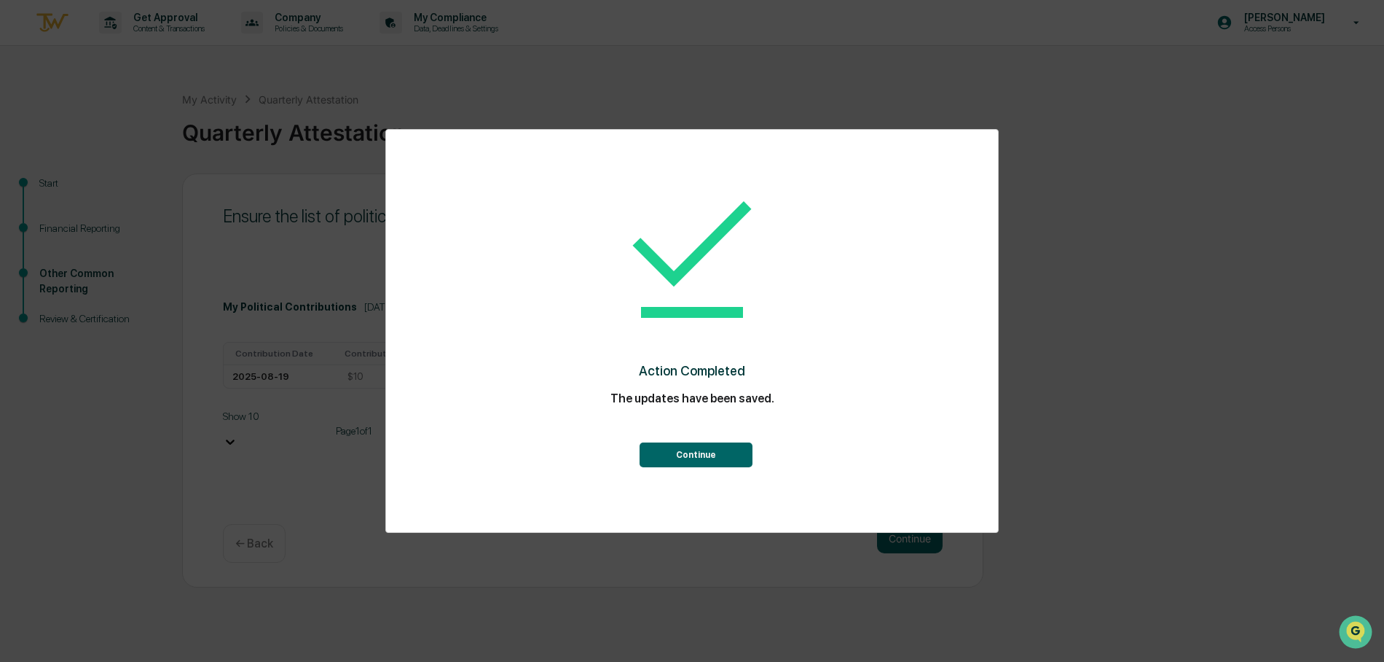
drag, startPoint x: 703, startPoint y: 458, endPoint x: 925, endPoint y: 431, distance: 223.8
click at [704, 458] on button "Continue" at bounding box center [696, 454] width 113 height 25
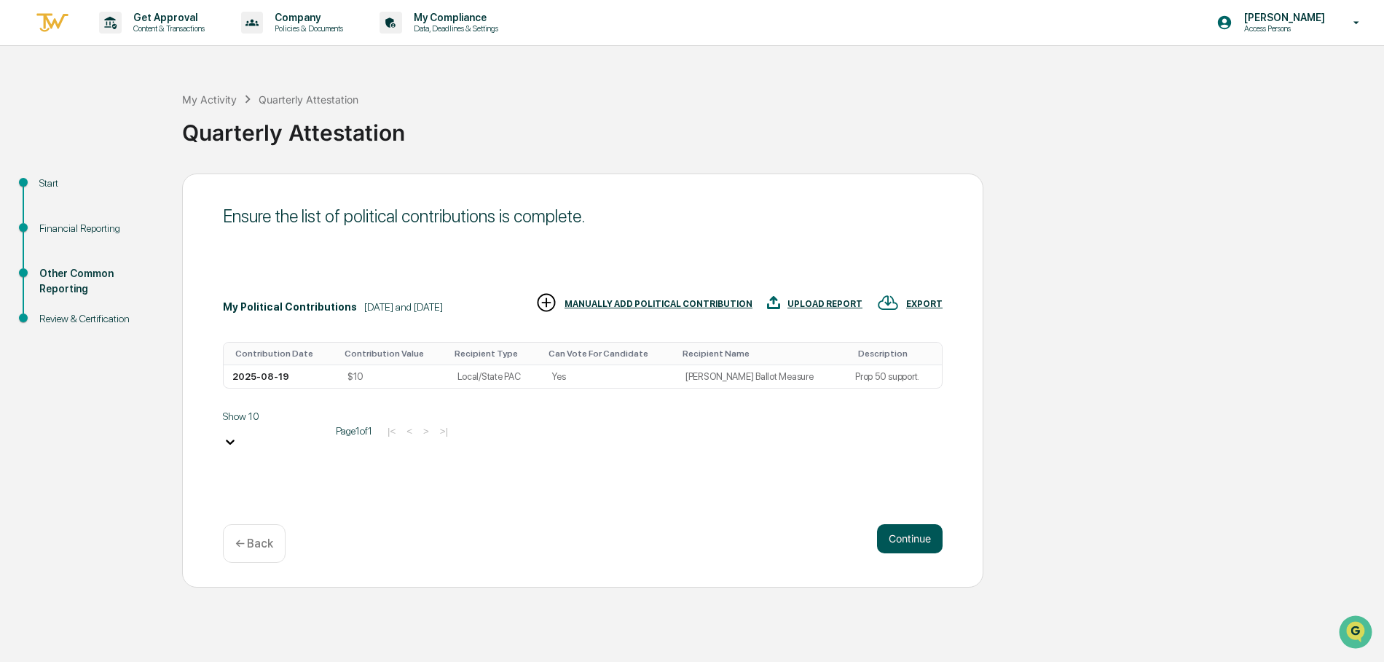
click at [913, 541] on button "Continue" at bounding box center [910, 538] width 66 height 29
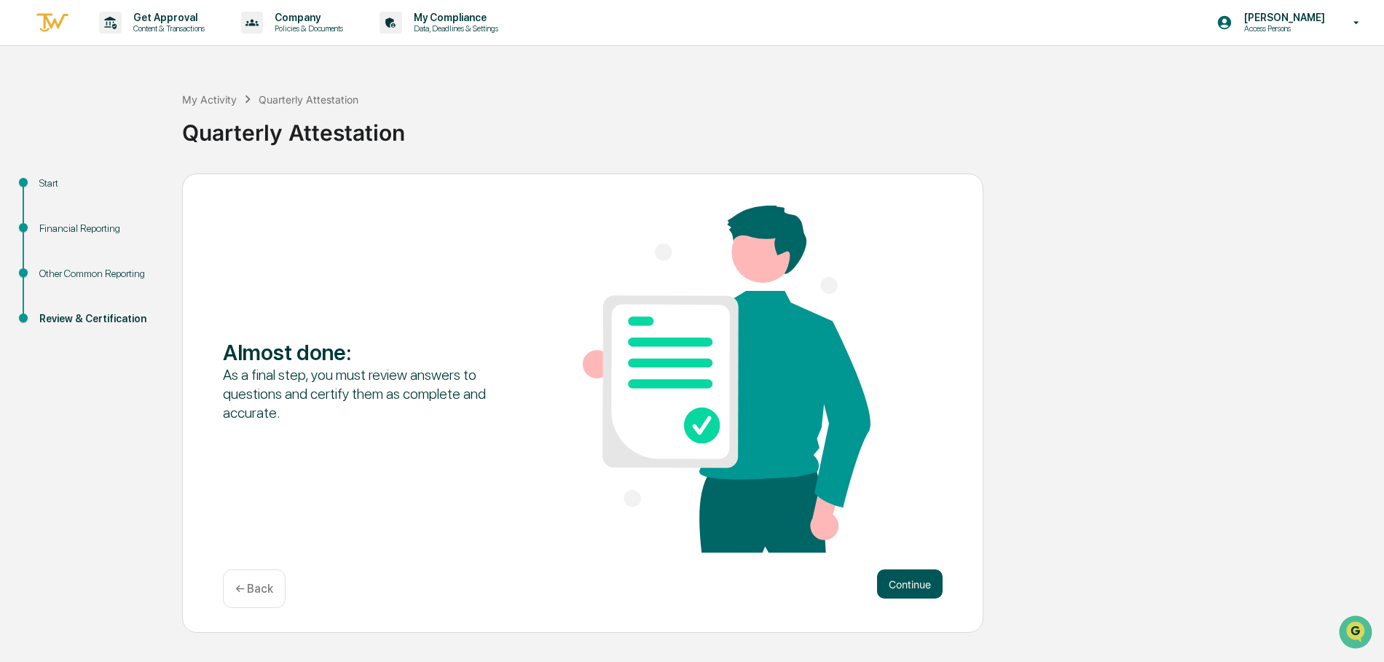
click at [920, 592] on button "Continue" at bounding box center [910, 583] width 66 height 29
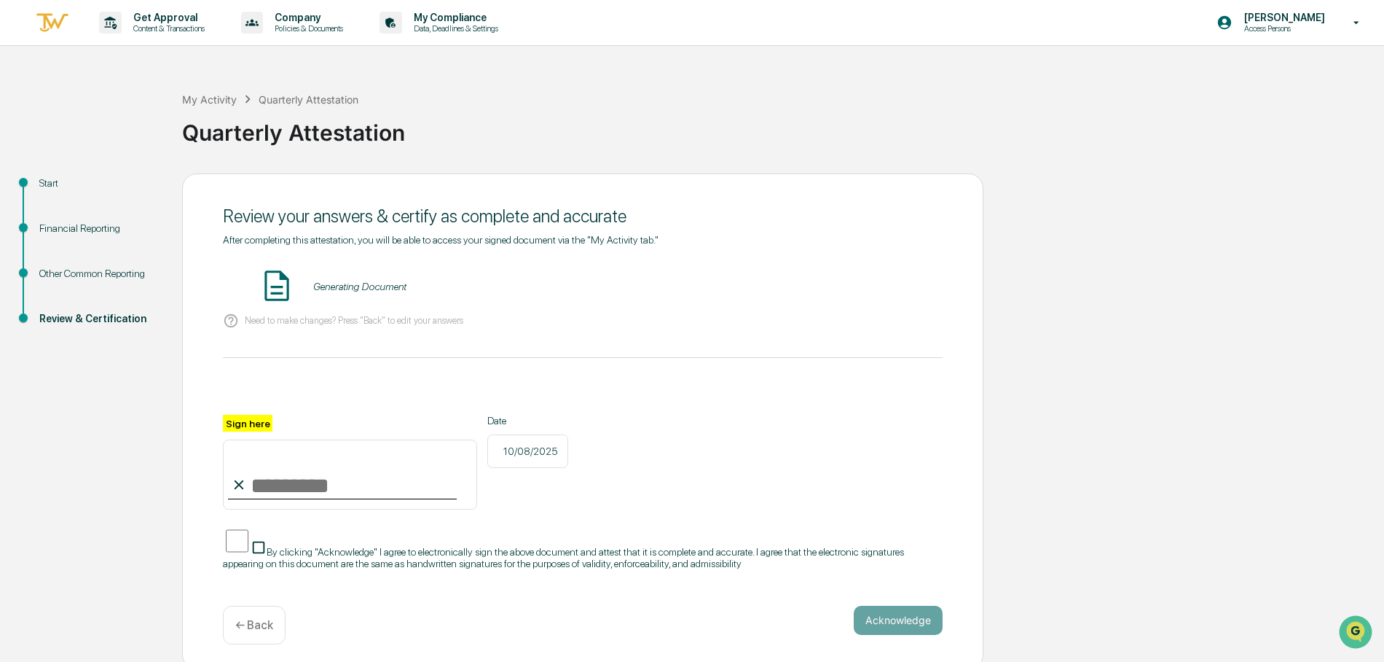
drag, startPoint x: 274, startPoint y: 484, endPoint x: 289, endPoint y: 482, distance: 14.7
click at [275, 484] on input "Sign here" at bounding box center [350, 474] width 254 height 70
type input "**********"
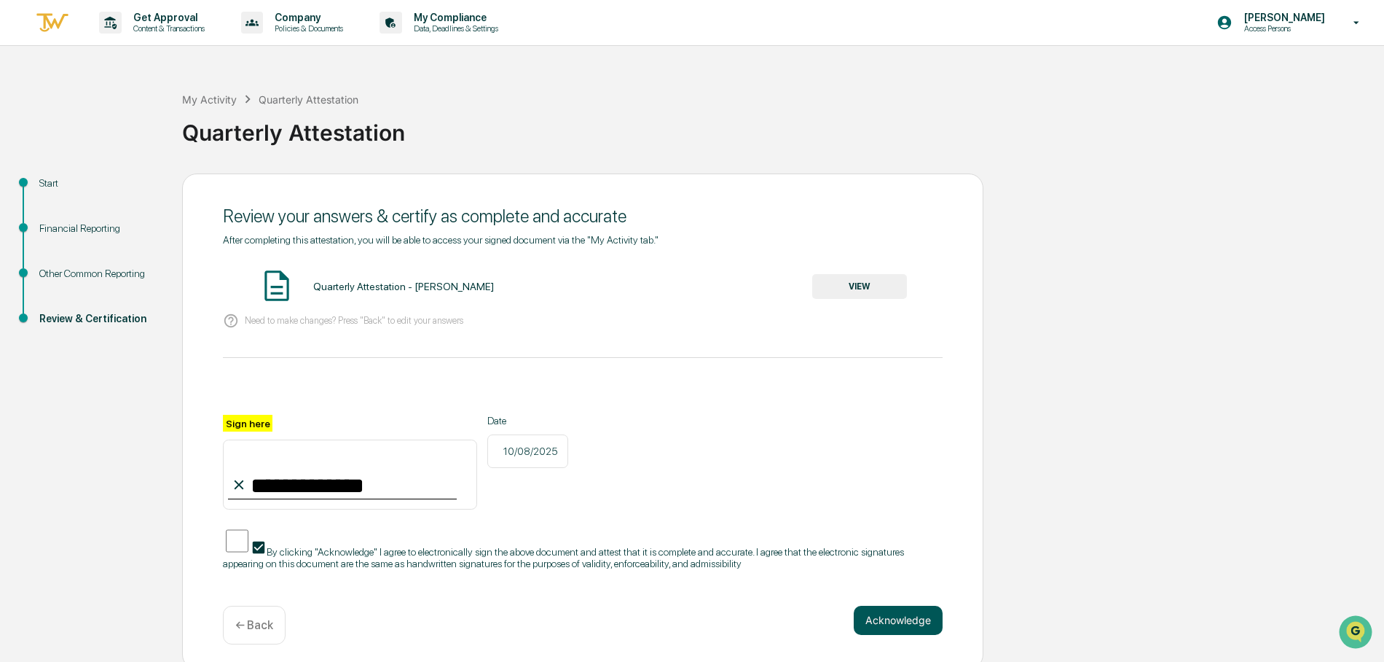
click at [909, 619] on button "Acknowledge" at bounding box center [898, 620] width 89 height 29
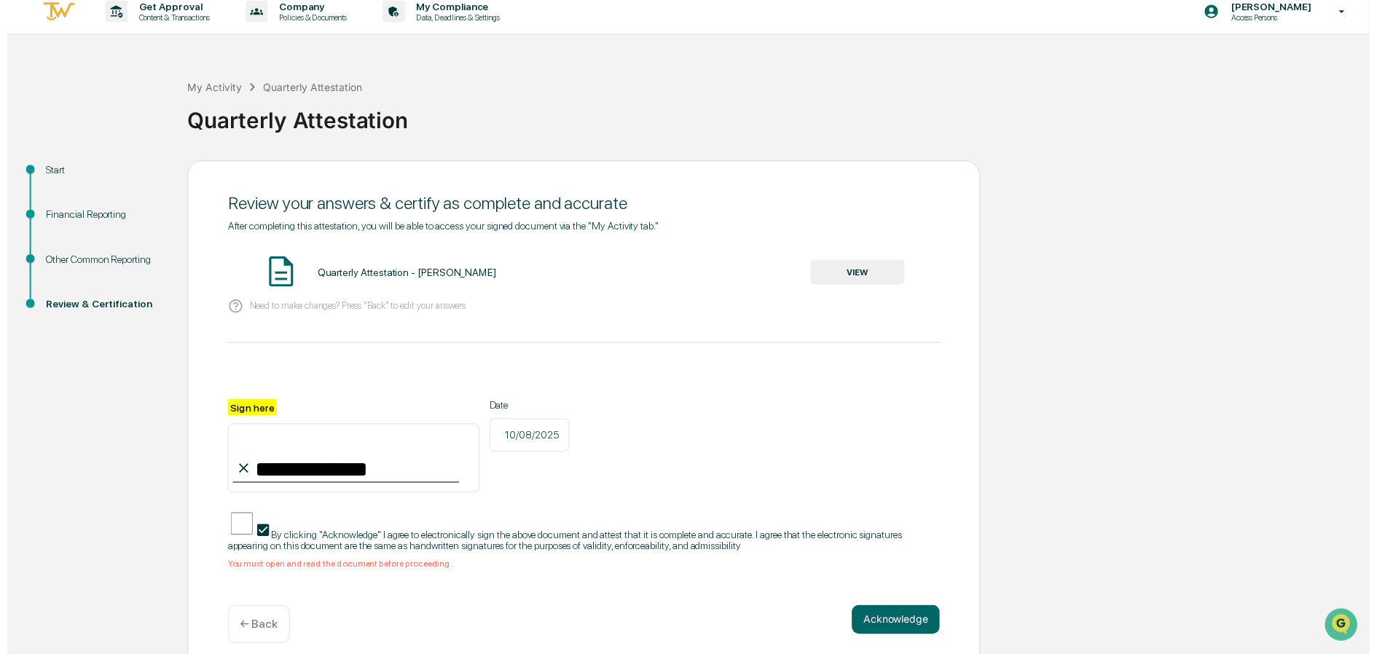
scroll to position [16, 0]
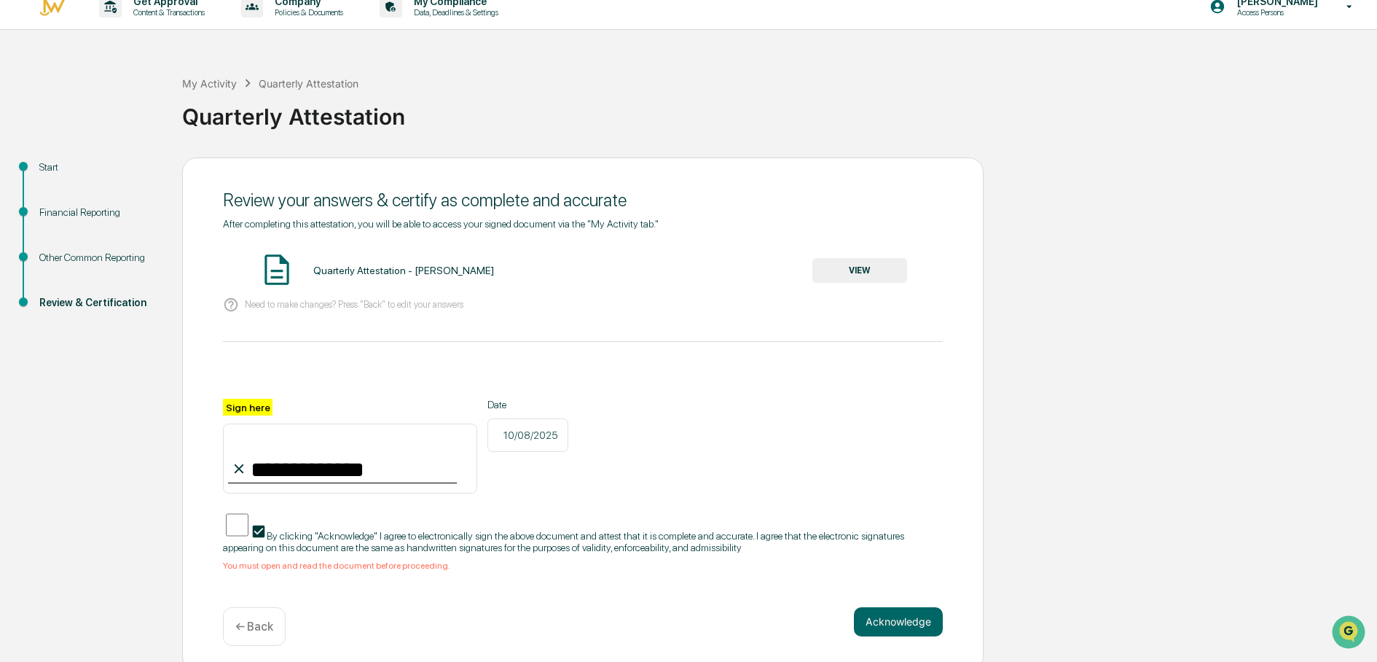
click at [901, 259] on button "VIEW" at bounding box center [859, 270] width 95 height 25
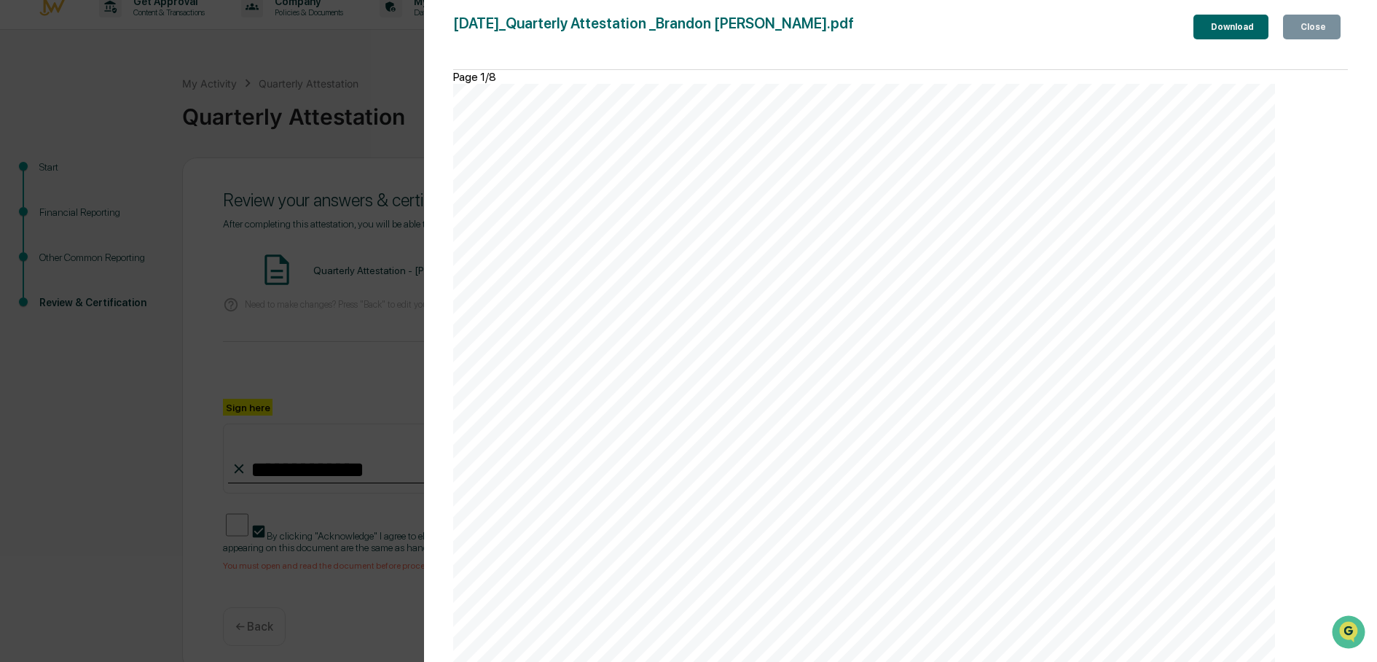
click at [1214, 36] on button "Download" at bounding box center [1231, 27] width 75 height 25
drag, startPoint x: 1333, startPoint y: 36, endPoint x: 1307, endPoint y: 83, distance: 54.1
click at [1333, 36] on button "Close" at bounding box center [1312, 27] width 58 height 25
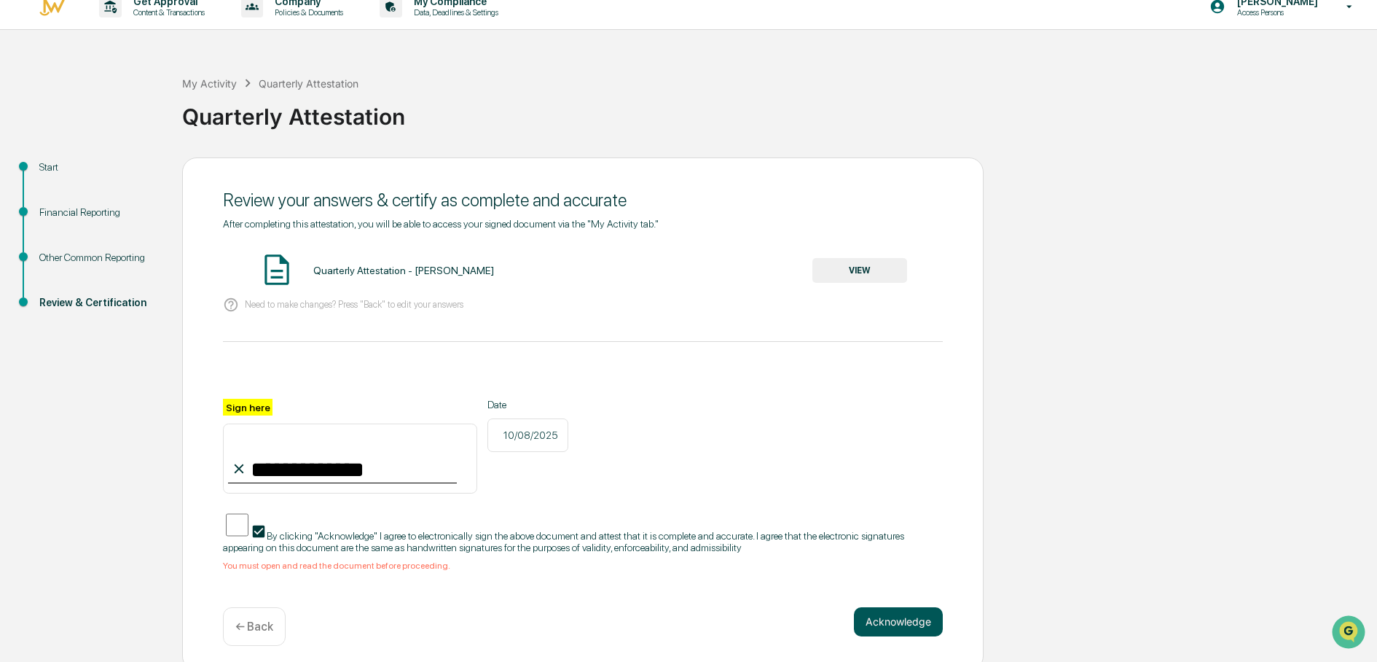
click at [890, 619] on button "Acknowledge" at bounding box center [898, 621] width 89 height 29
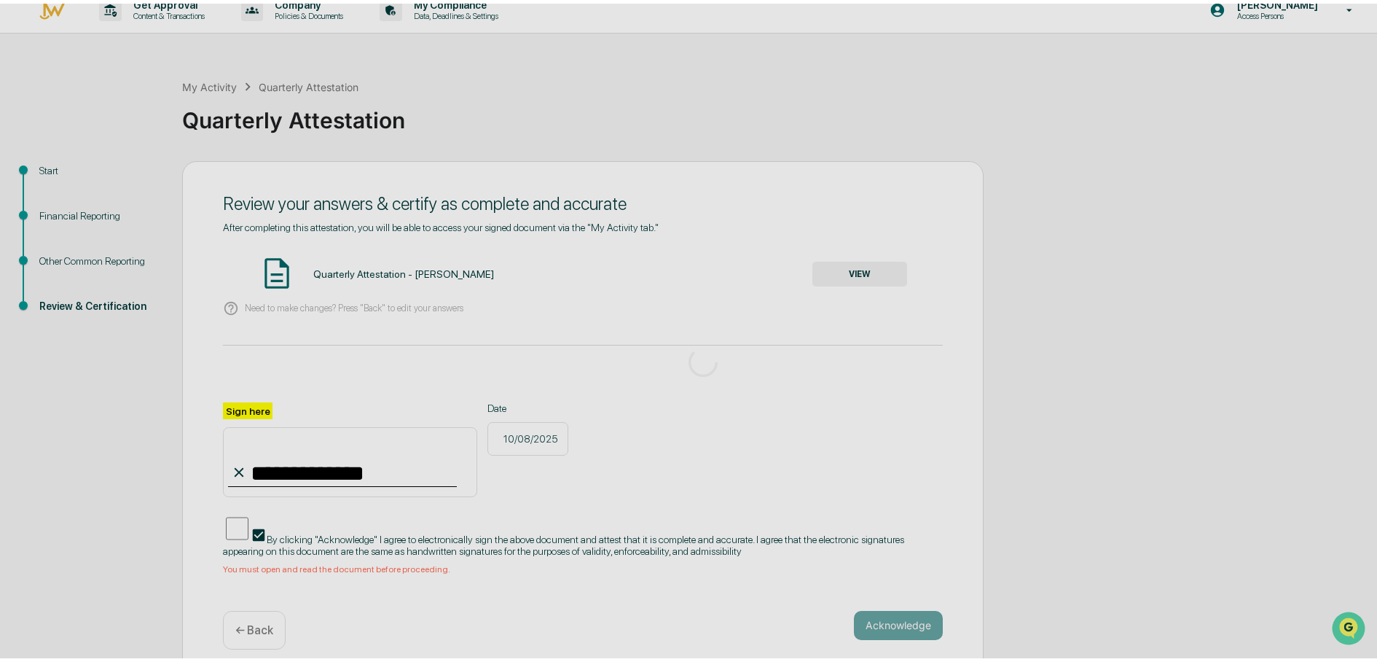
scroll to position [0, 0]
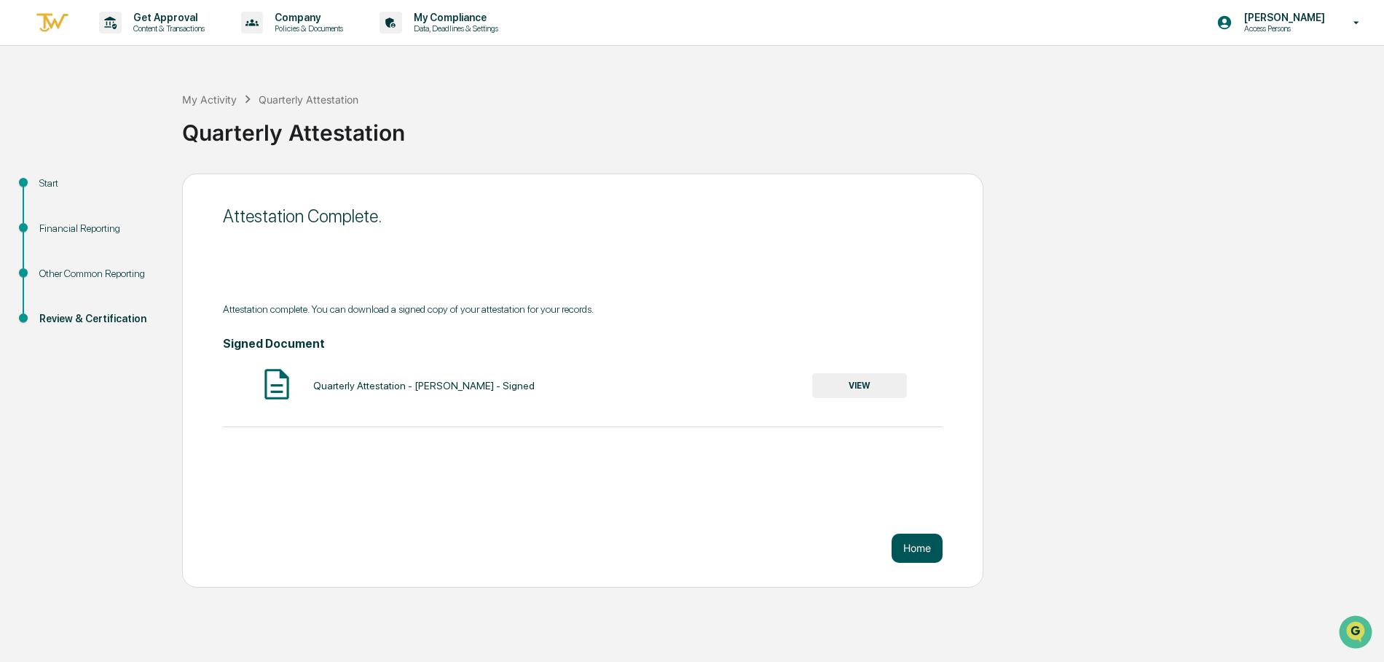
click at [926, 546] on button "Home" at bounding box center [917, 547] width 51 height 29
